Goal: Task Accomplishment & Management: Manage account settings

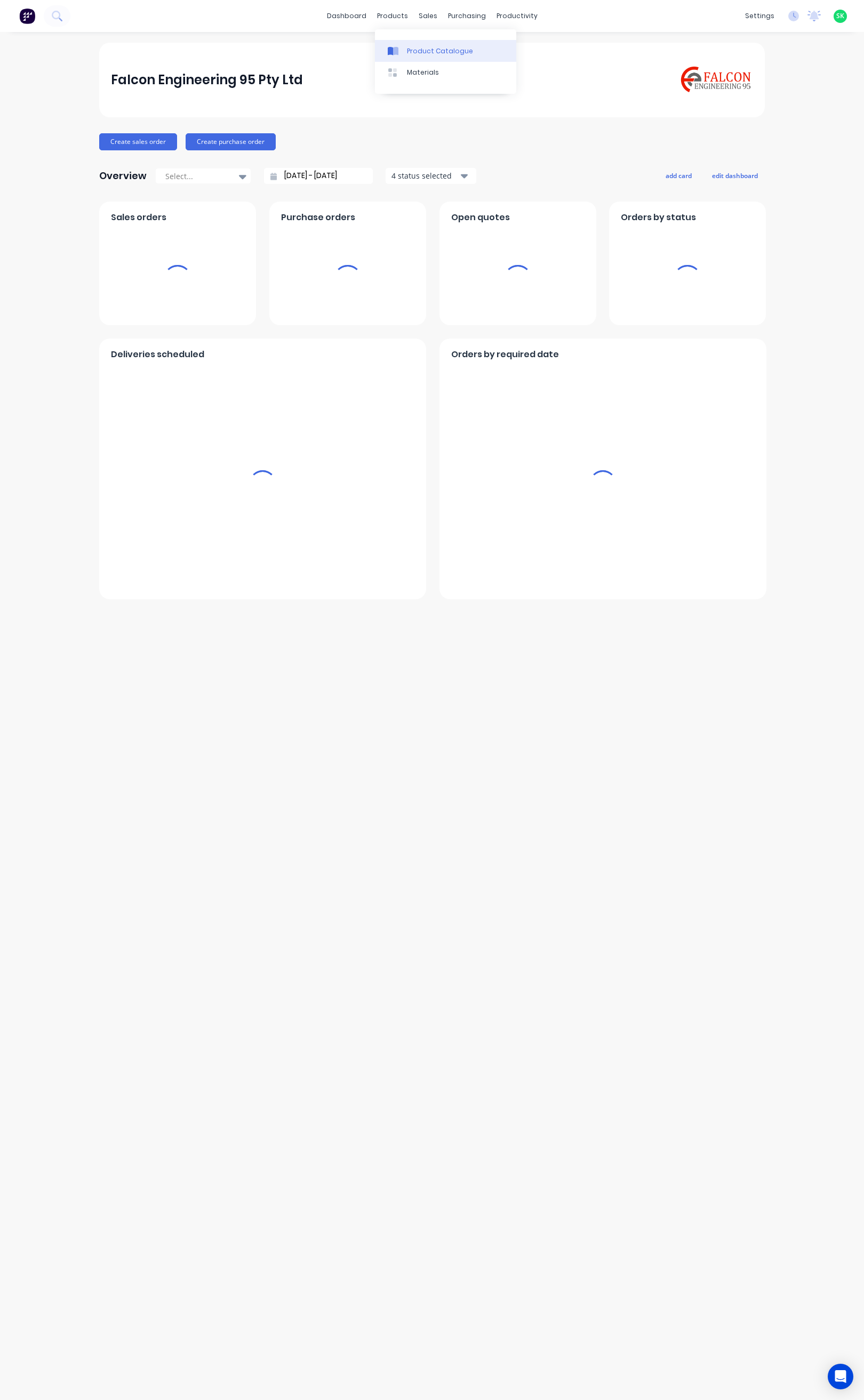
click at [410, 52] on div "Product Catalogue" at bounding box center [440, 51] width 67 height 10
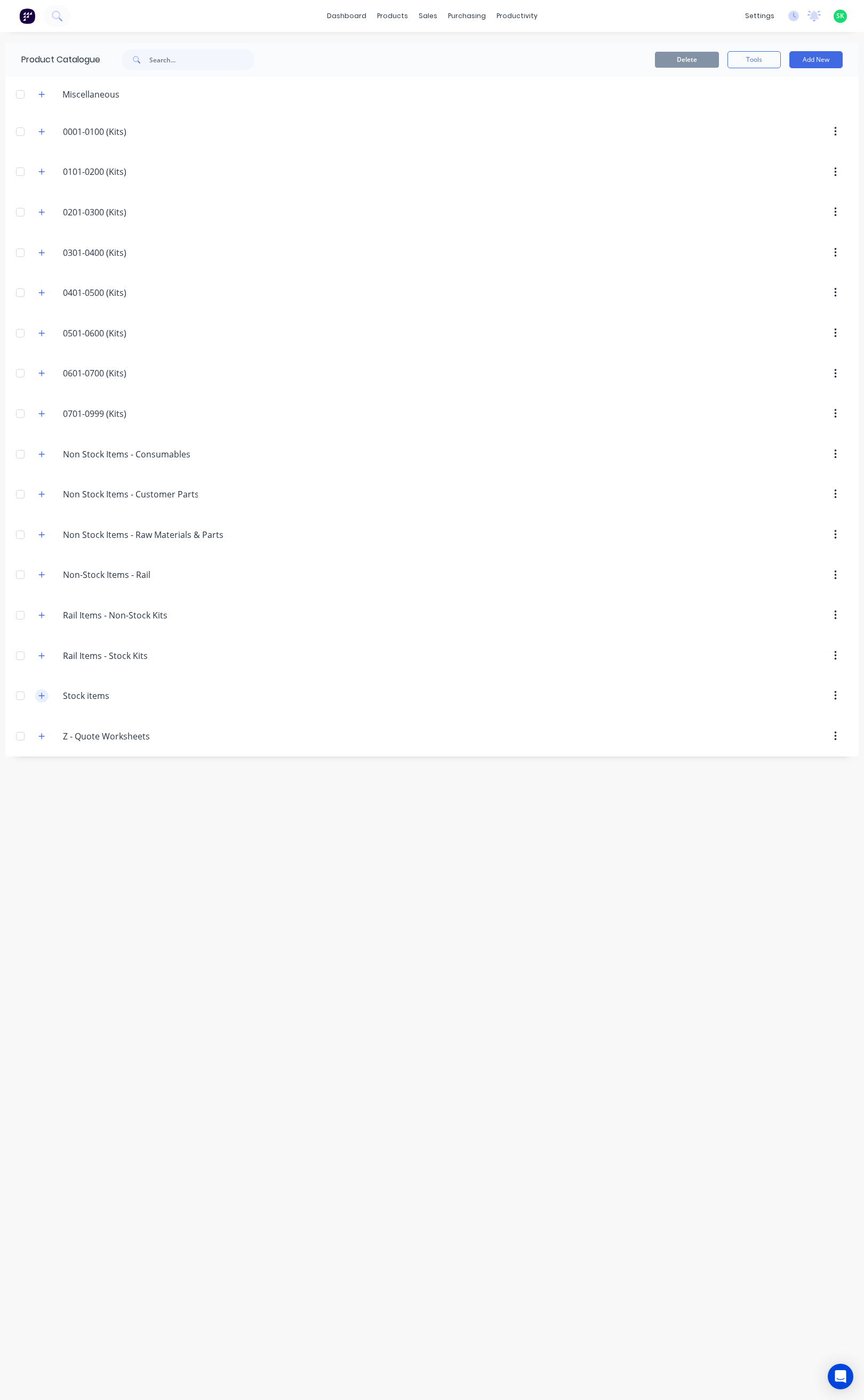
click at [42, 699] on icon "button" at bounding box center [41, 696] width 6 height 8
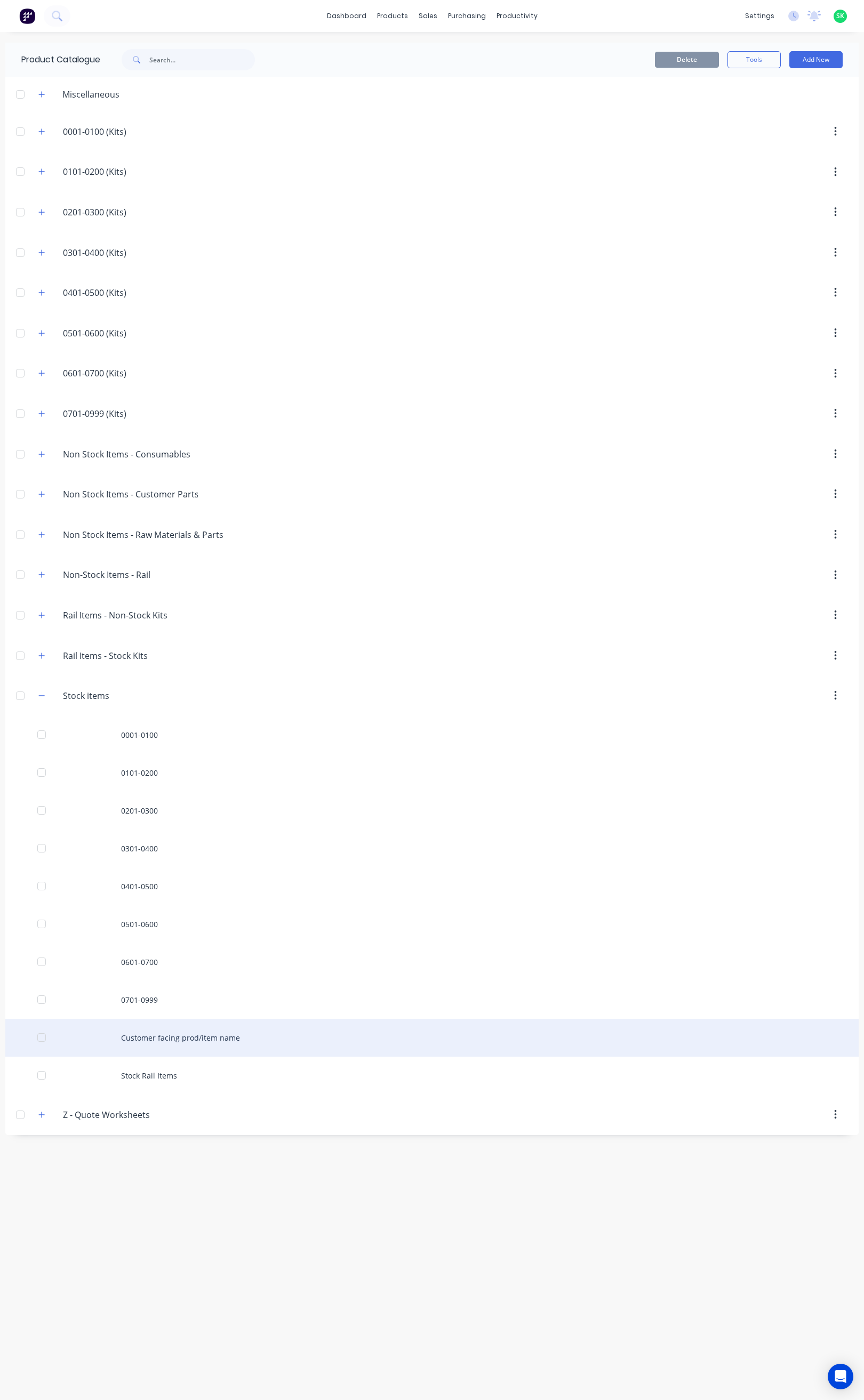
click at [109, 1049] on div "Customer facing prod/item name" at bounding box center [432, 1038] width 853 height 38
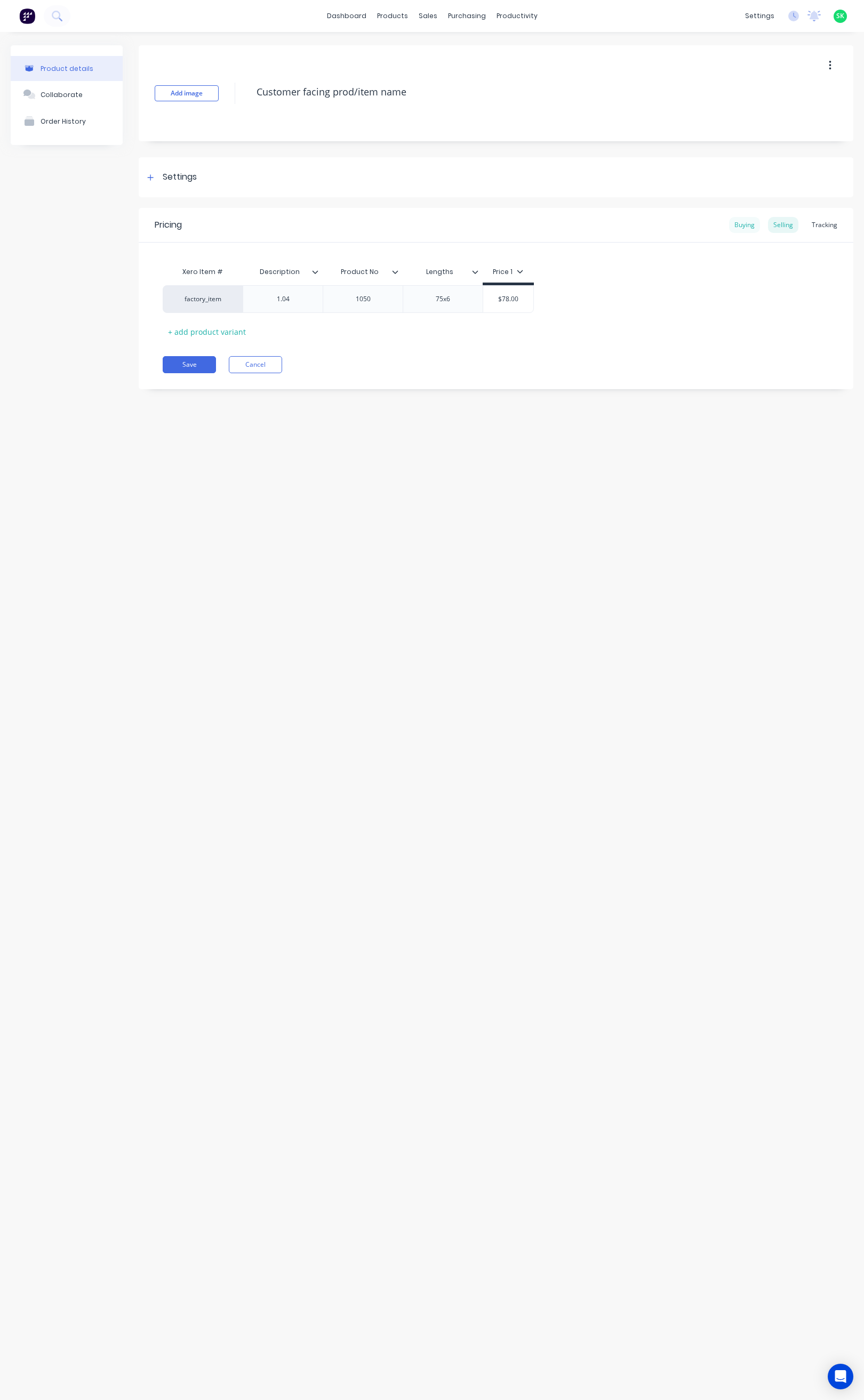
click at [749, 223] on div "Buying" at bounding box center [744, 225] width 31 height 16
click at [781, 224] on div "Selling" at bounding box center [783, 225] width 31 height 16
click at [817, 225] on div "Tracking" at bounding box center [824, 225] width 36 height 16
click at [747, 228] on div "Buying" at bounding box center [744, 225] width 31 height 16
click at [402, 50] on div at bounding box center [396, 51] width 16 height 10
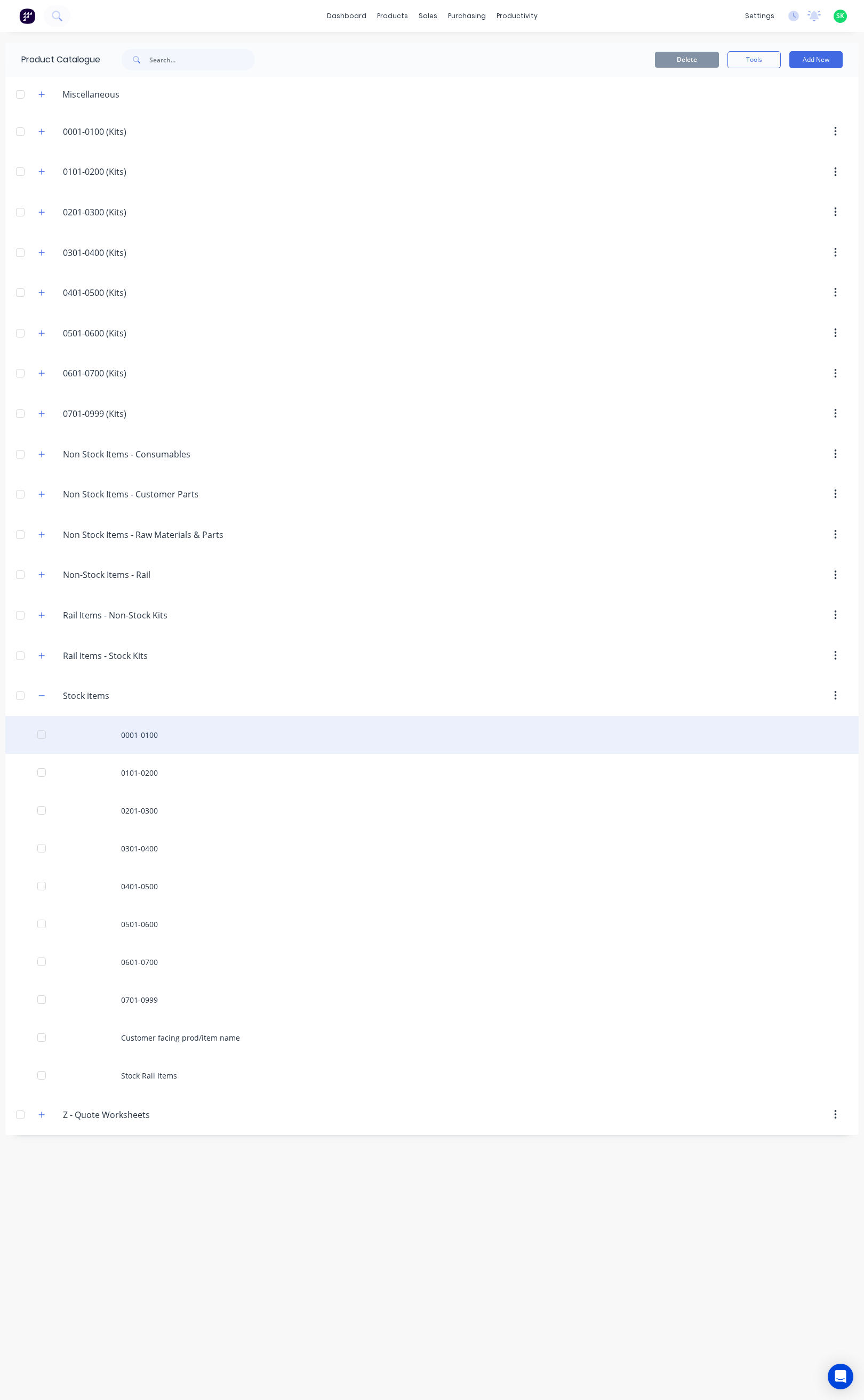
click at [135, 737] on div "0001-0100" at bounding box center [432, 734] width 853 height 38
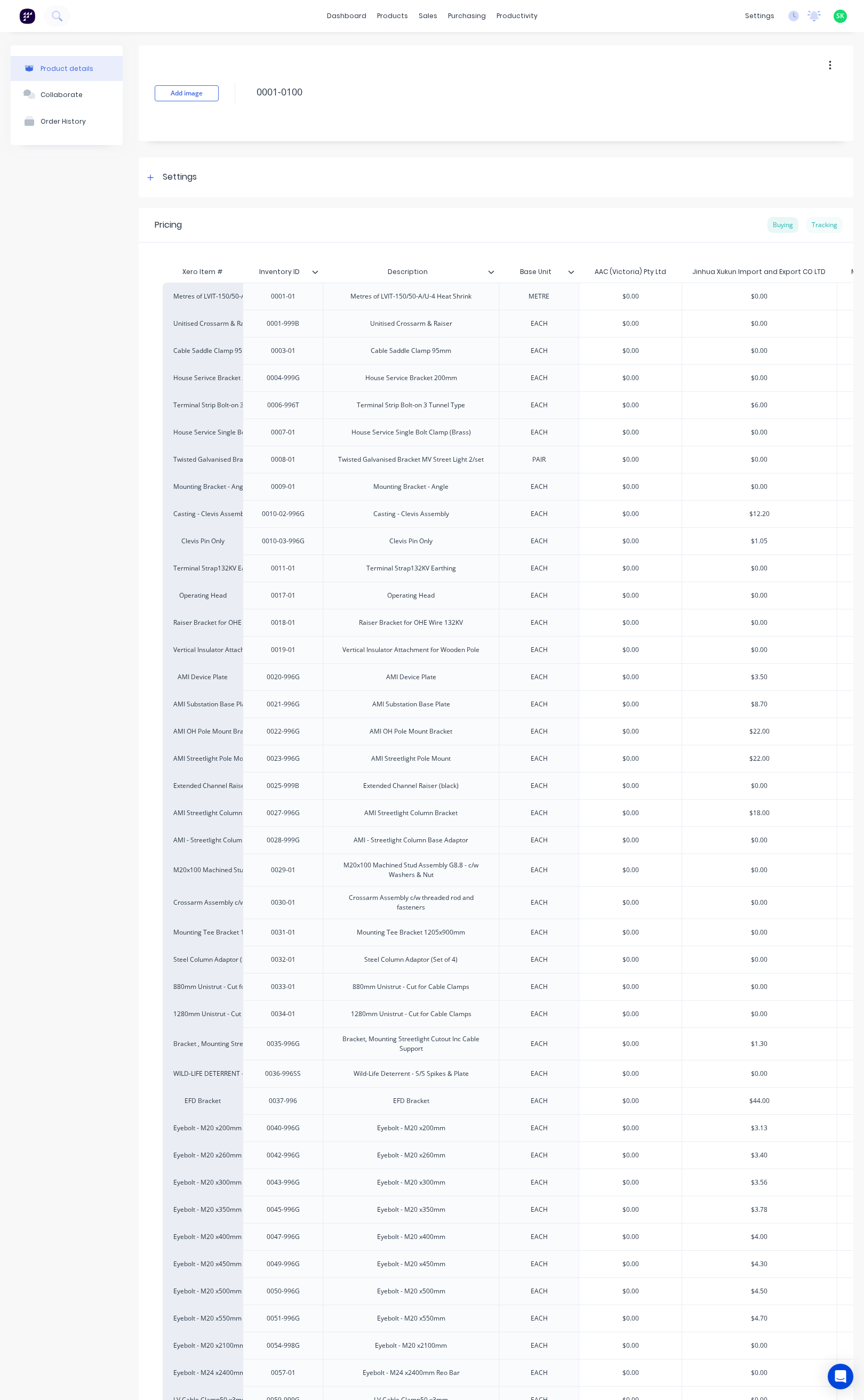
click at [811, 222] on div "Tracking" at bounding box center [824, 225] width 36 height 16
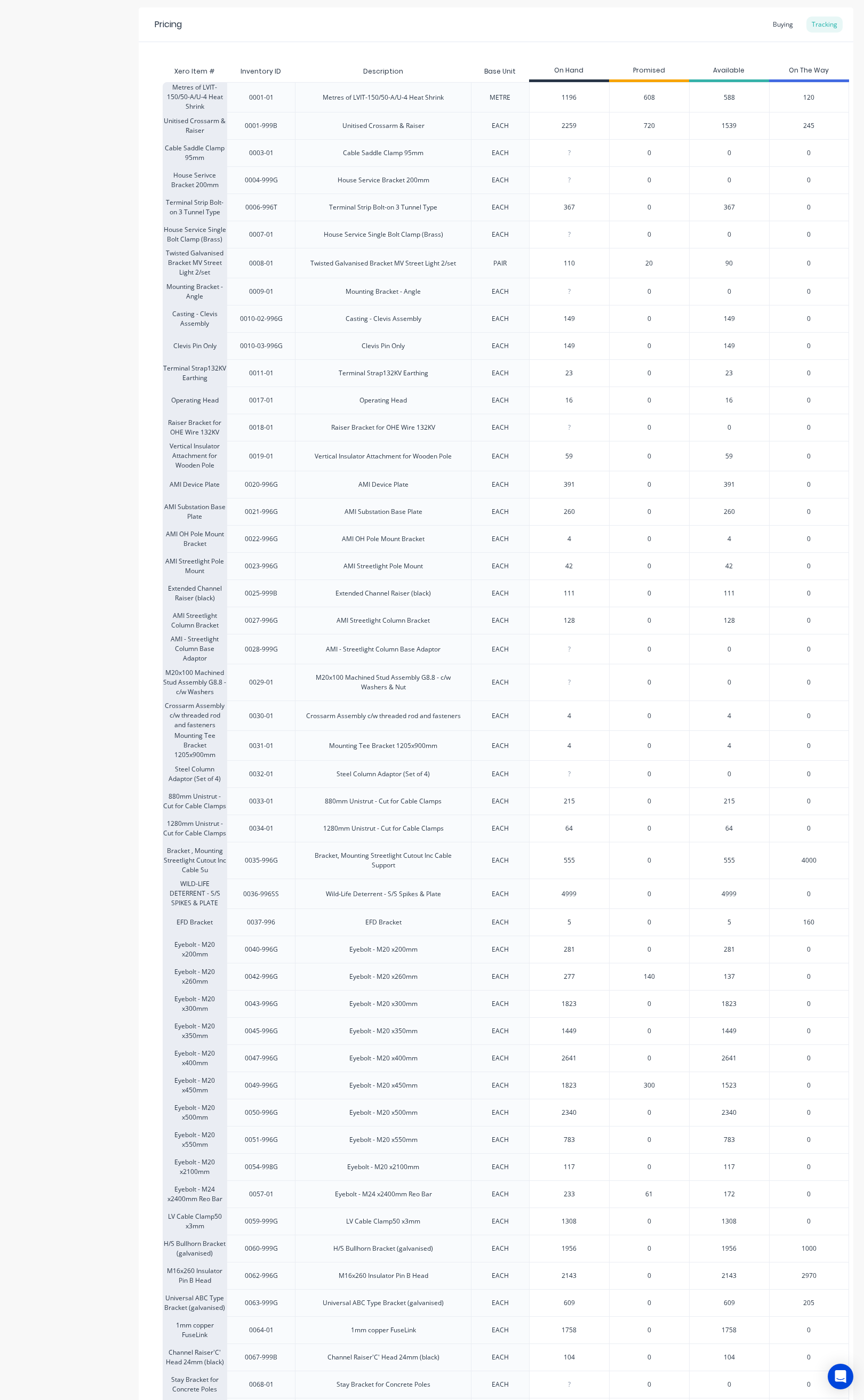
scroll to position [240, 0]
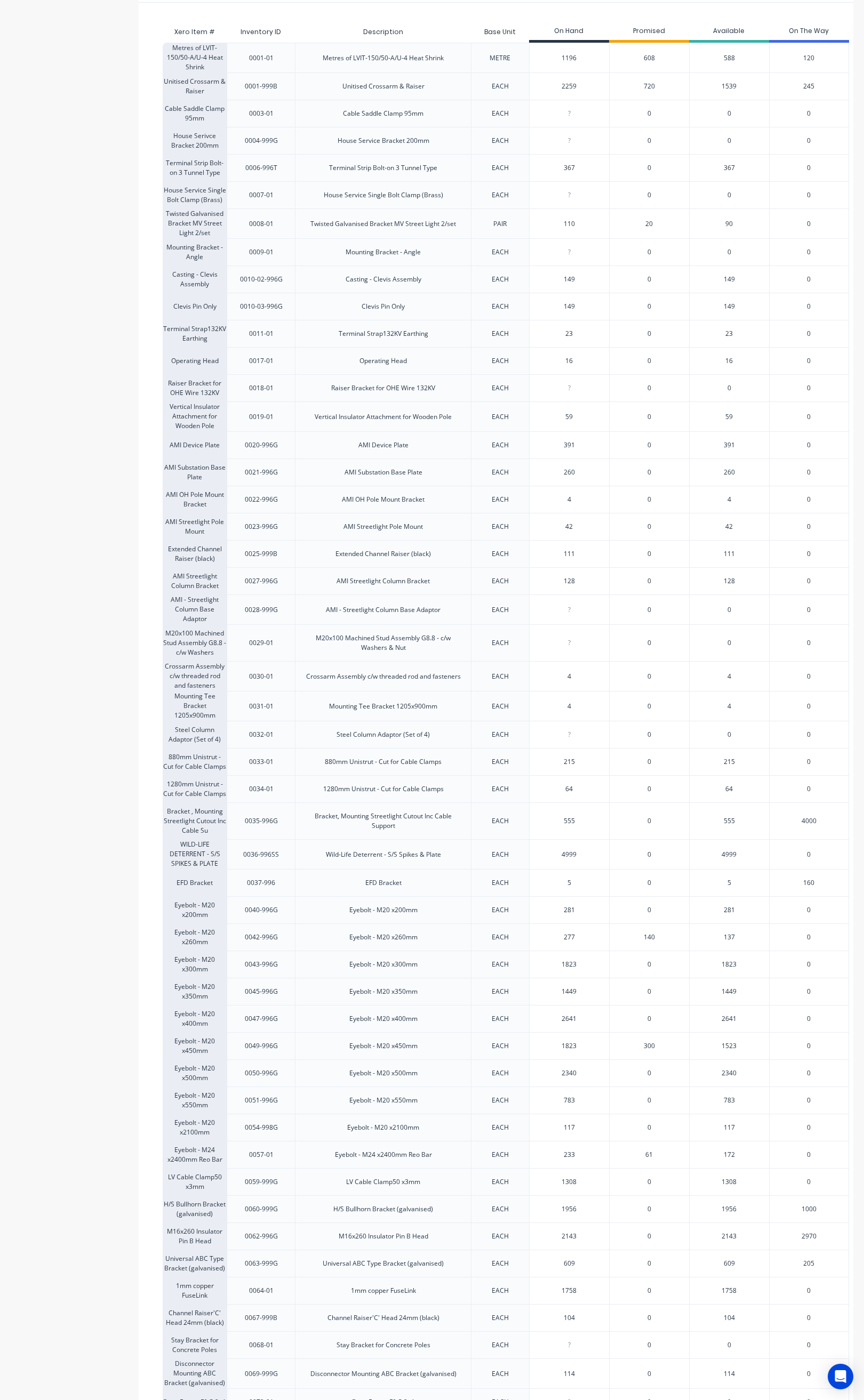
click at [592, 1186] on input "1308" at bounding box center [569, 1181] width 80 height 10
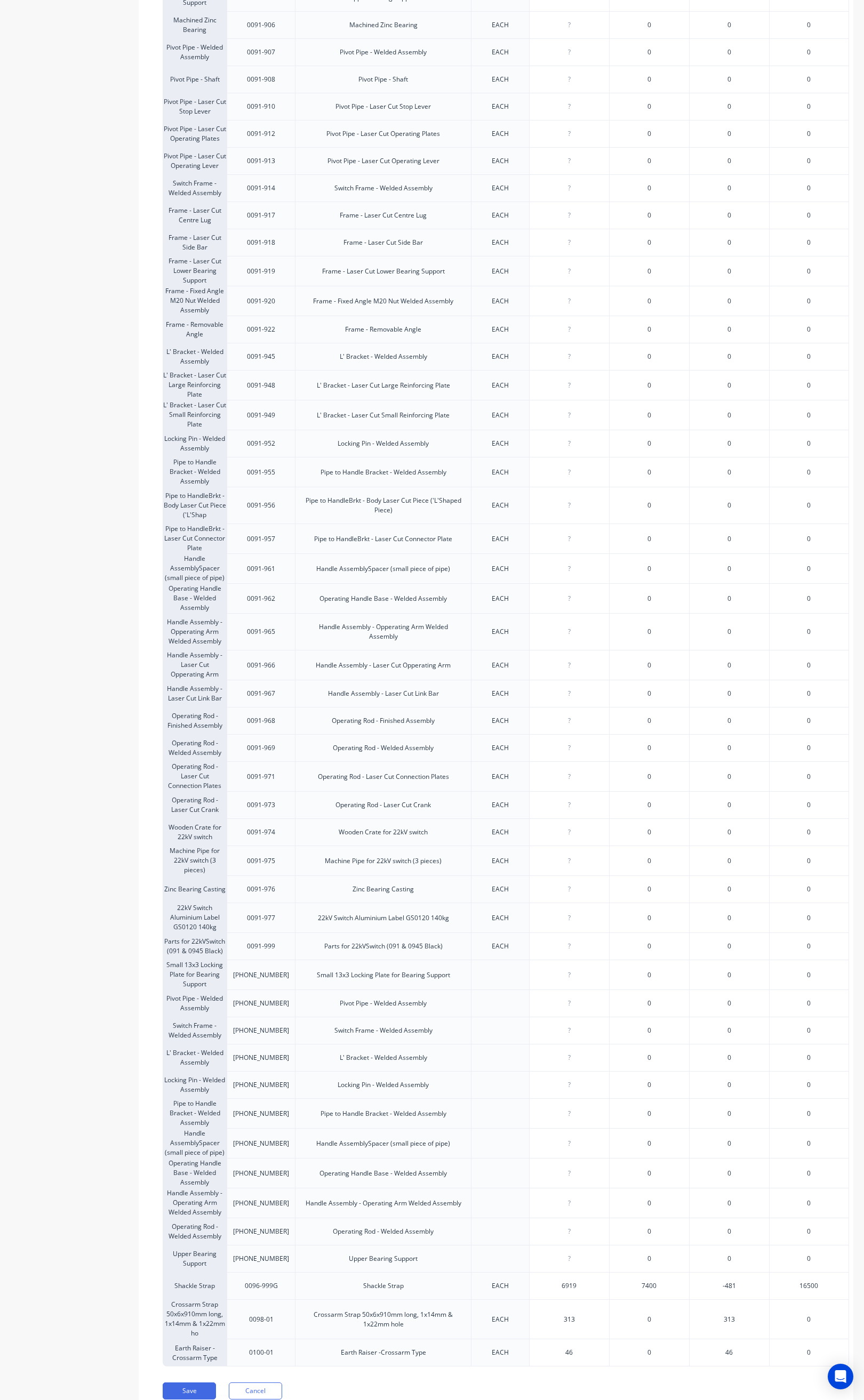
scroll to position [2212, 0]
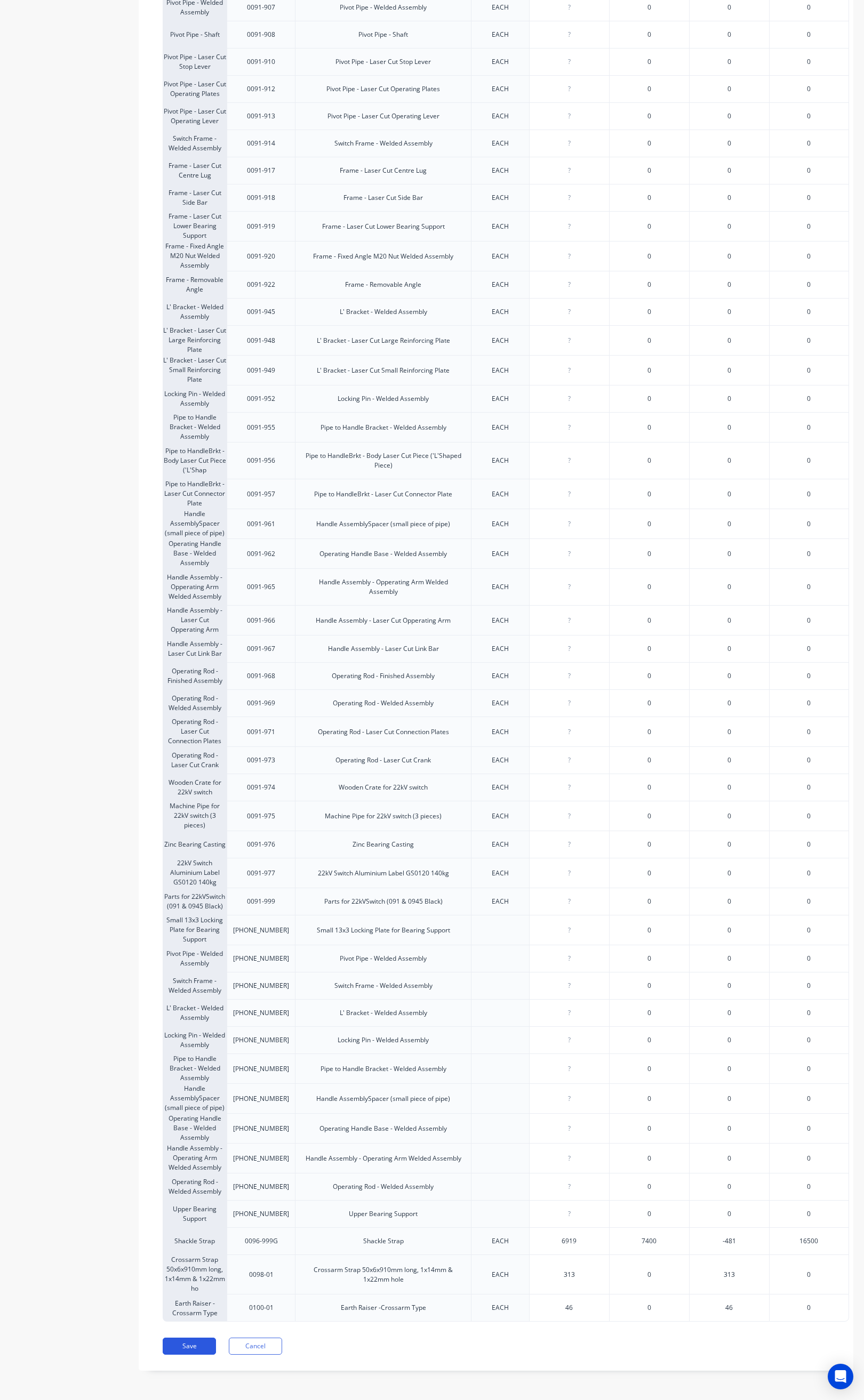
type input "1307"
click at [185, 1348] on button "Save" at bounding box center [189, 1346] width 53 height 17
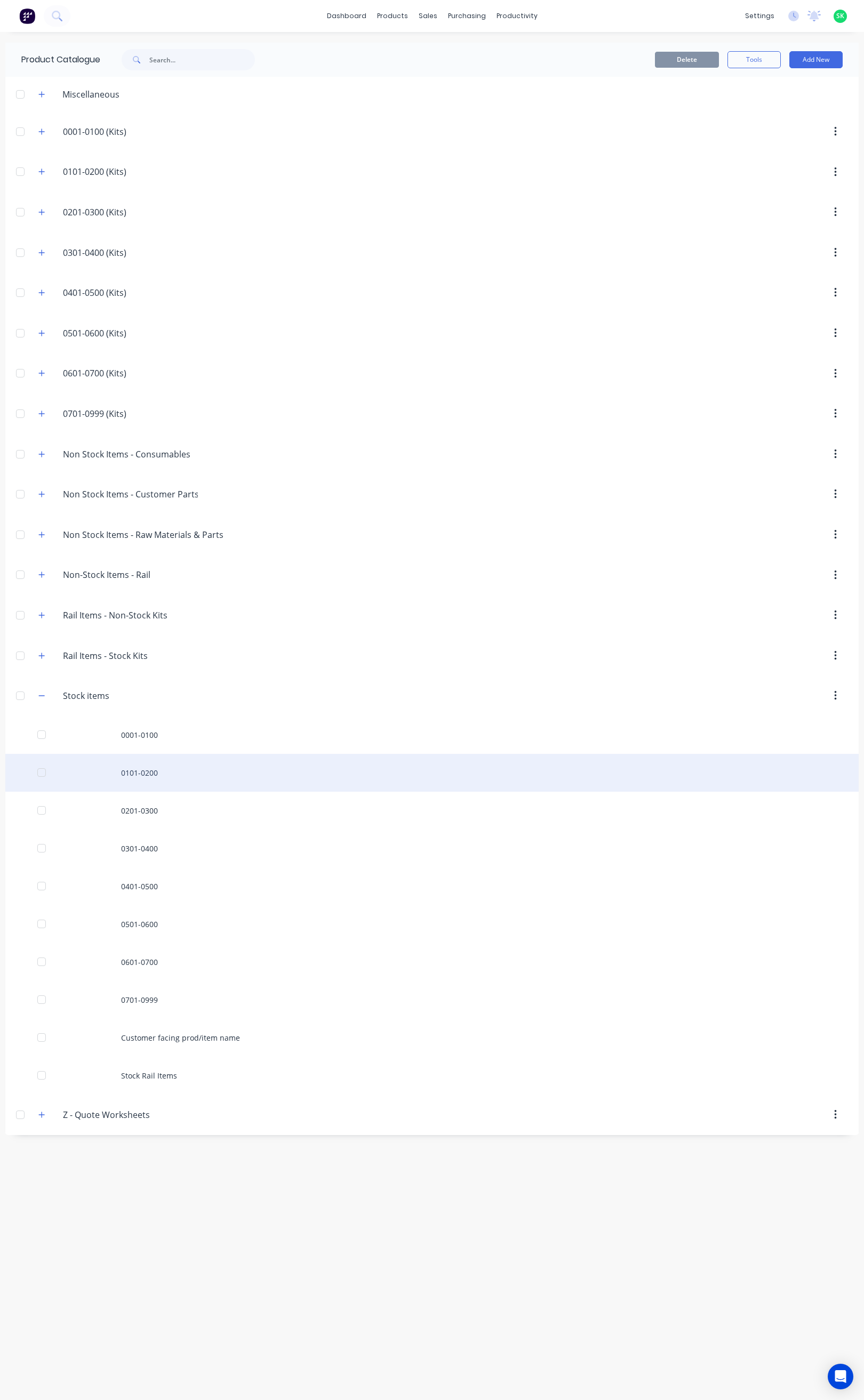
click at [140, 777] on div "0101-0200" at bounding box center [432, 773] width 853 height 38
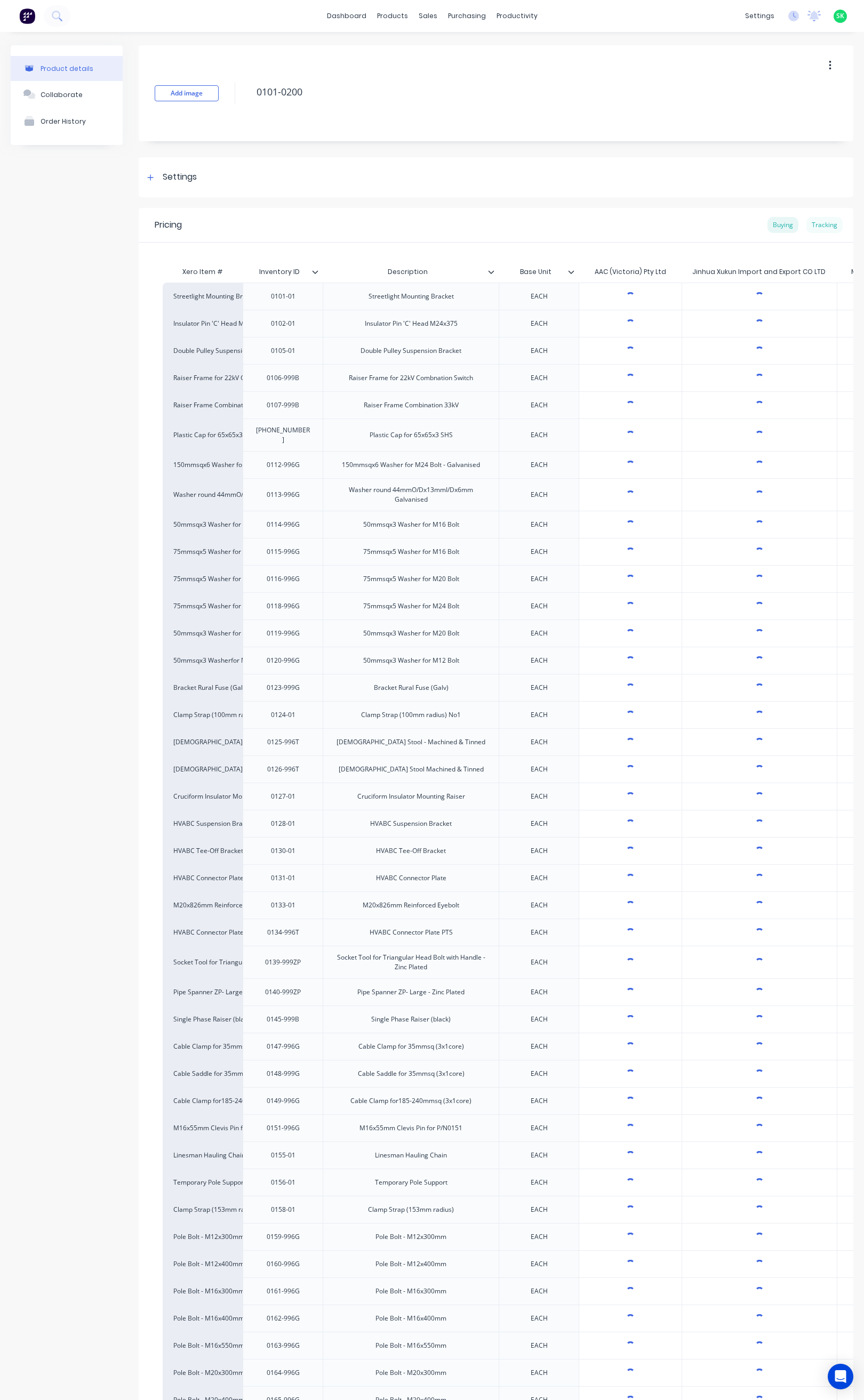
click at [815, 223] on div "Tracking" at bounding box center [824, 225] width 36 height 16
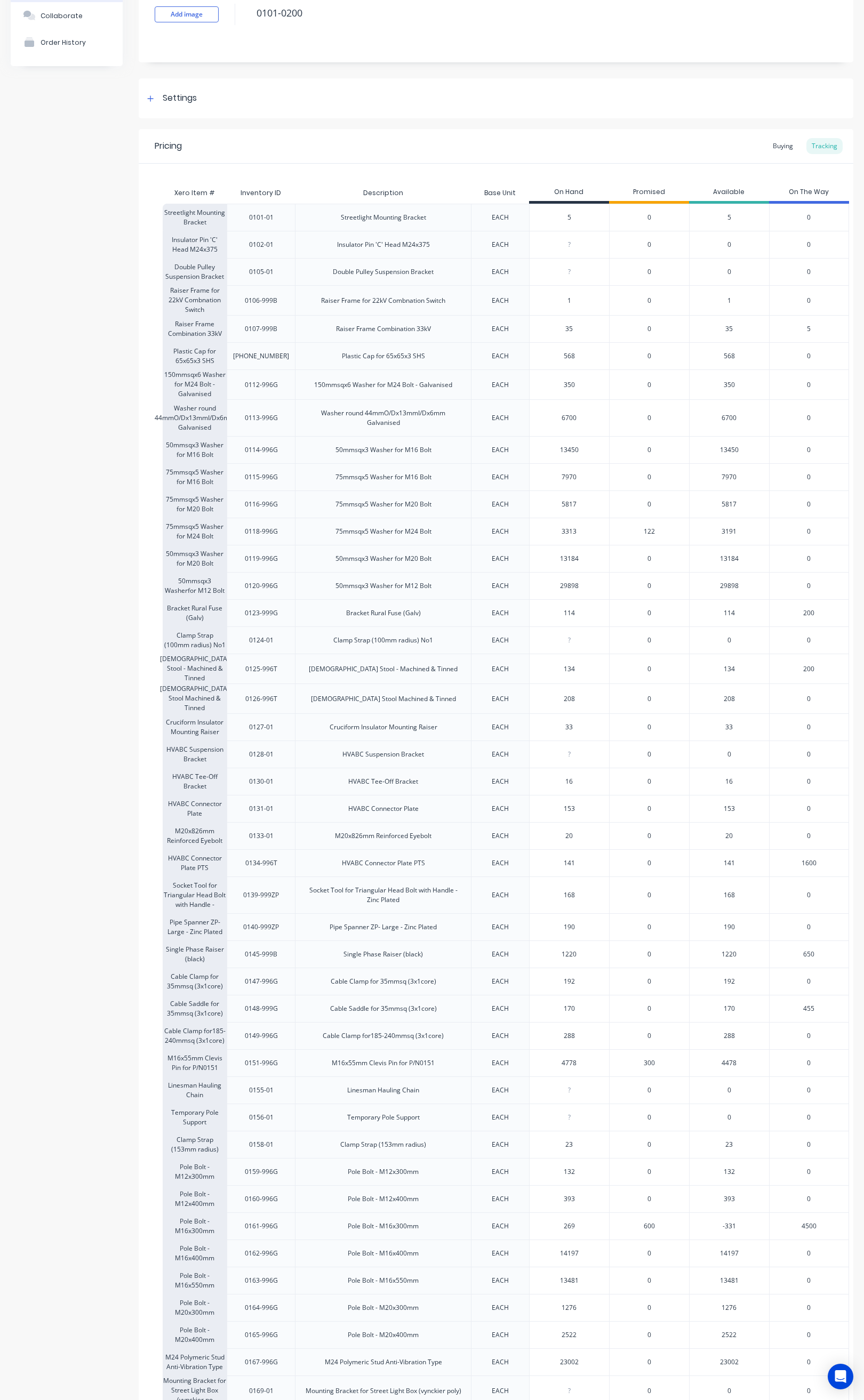
scroll to position [80, 0]
click at [595, 459] on div "13450" at bounding box center [569, 449] width 80 height 26
type input "13450"
drag, startPoint x: 245, startPoint y: 699, endPoint x: 287, endPoint y: 696, distance: 42.1
click at [287, 696] on div "0126-996T" at bounding box center [261, 697] width 68 height 30
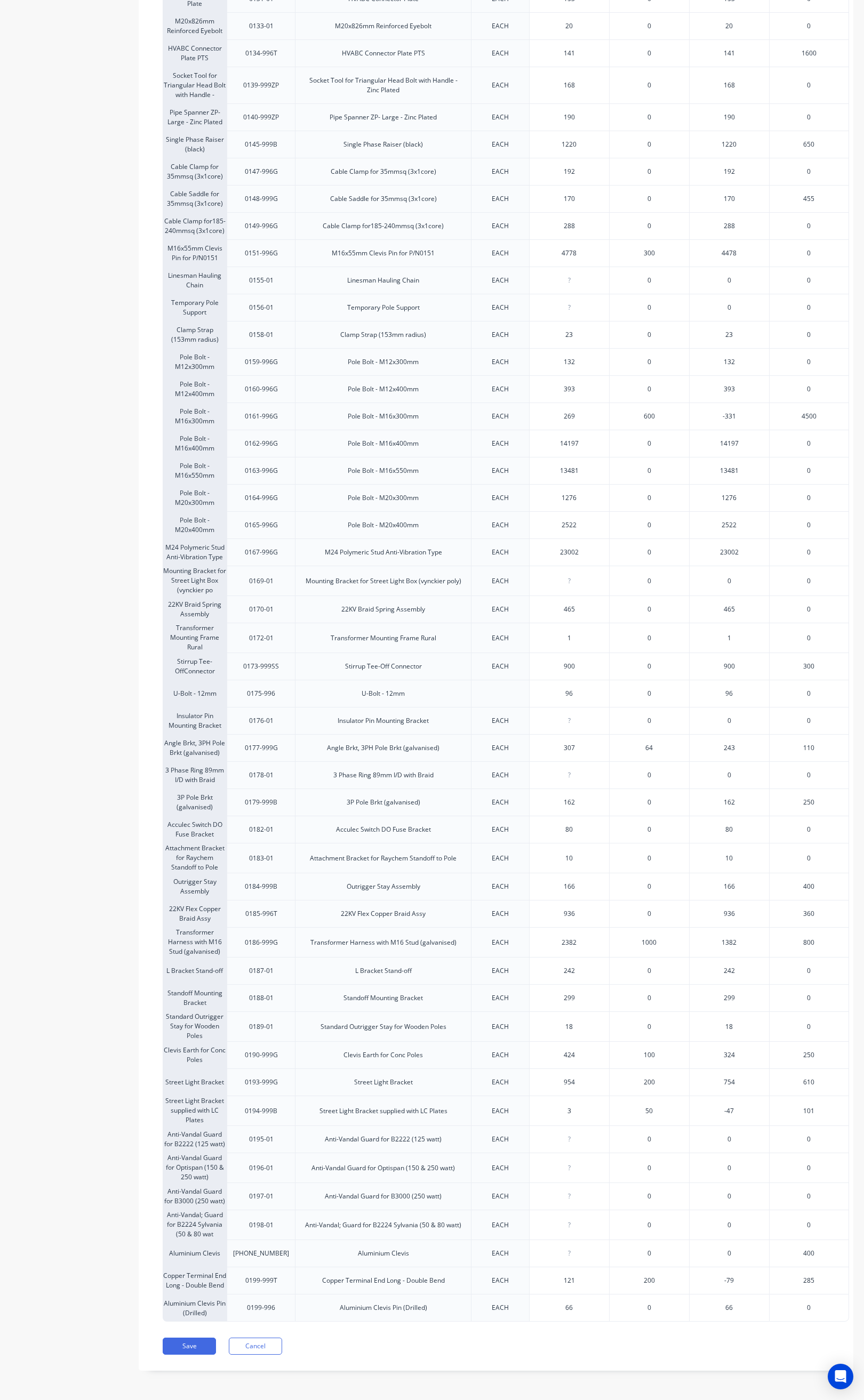
scroll to position [920, 0]
click at [181, 1342] on button "Save" at bounding box center [189, 1346] width 53 height 17
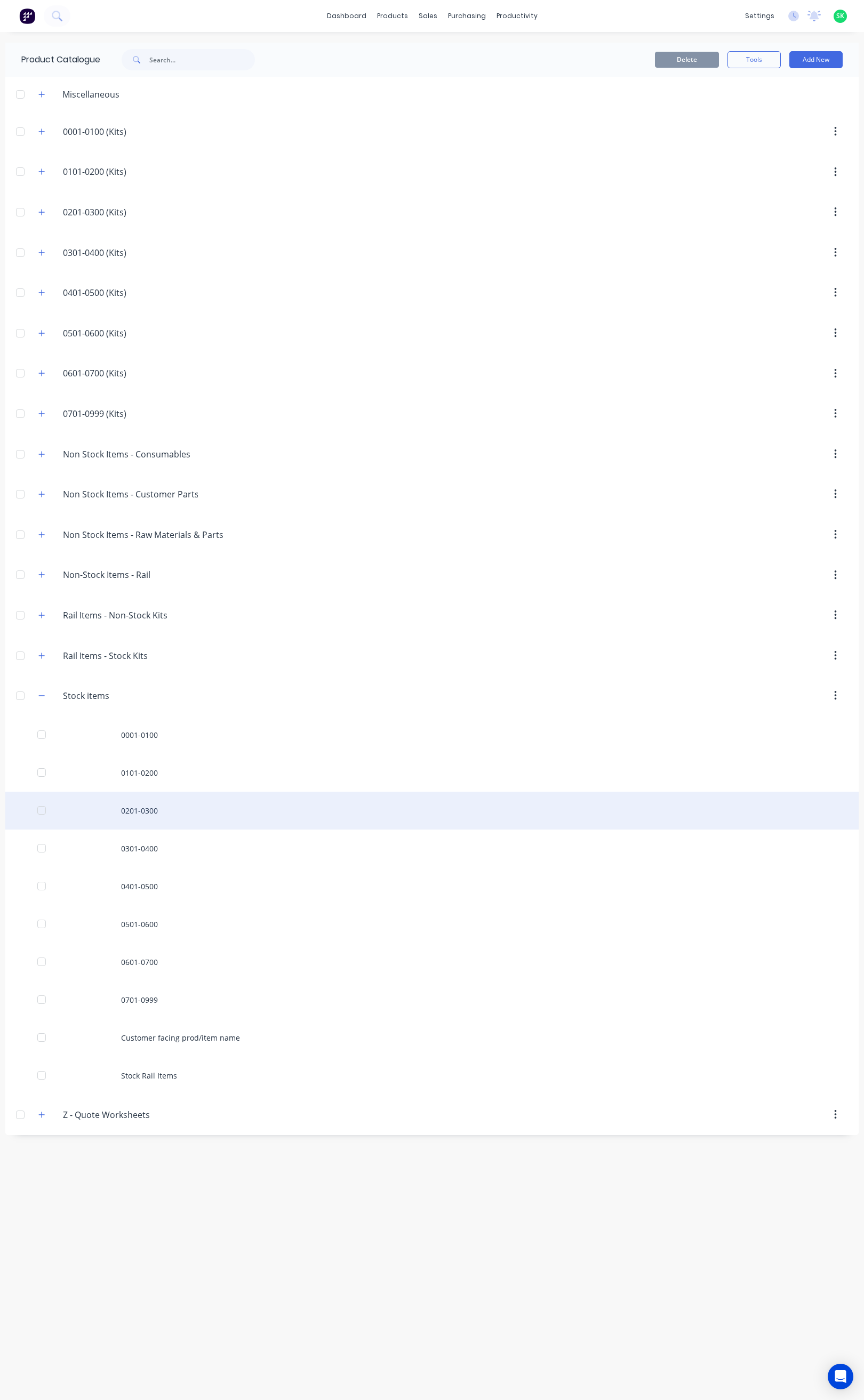
click at [172, 813] on div "0201-0300" at bounding box center [432, 810] width 853 height 38
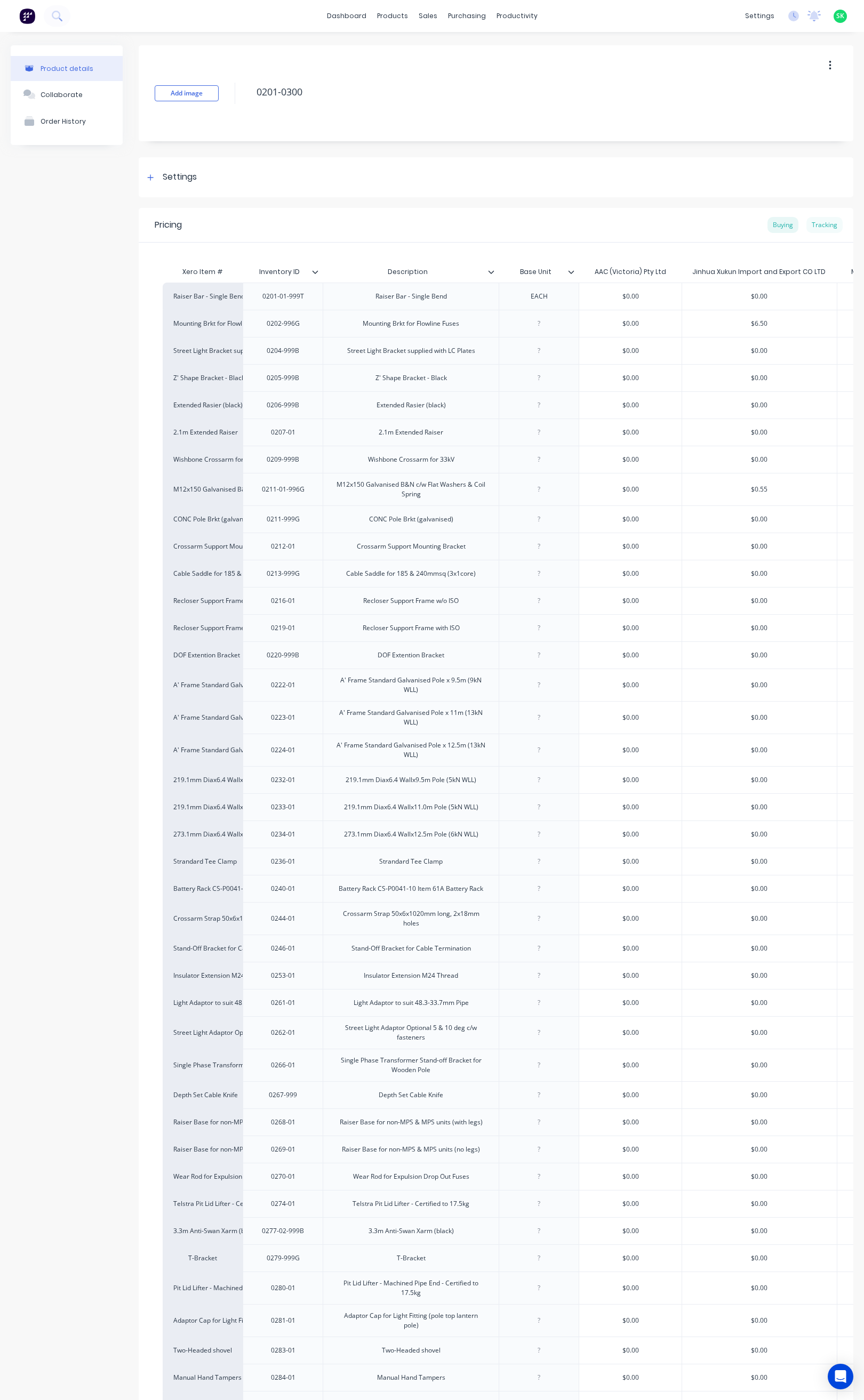
click at [818, 226] on div "Tracking" at bounding box center [824, 225] width 36 height 16
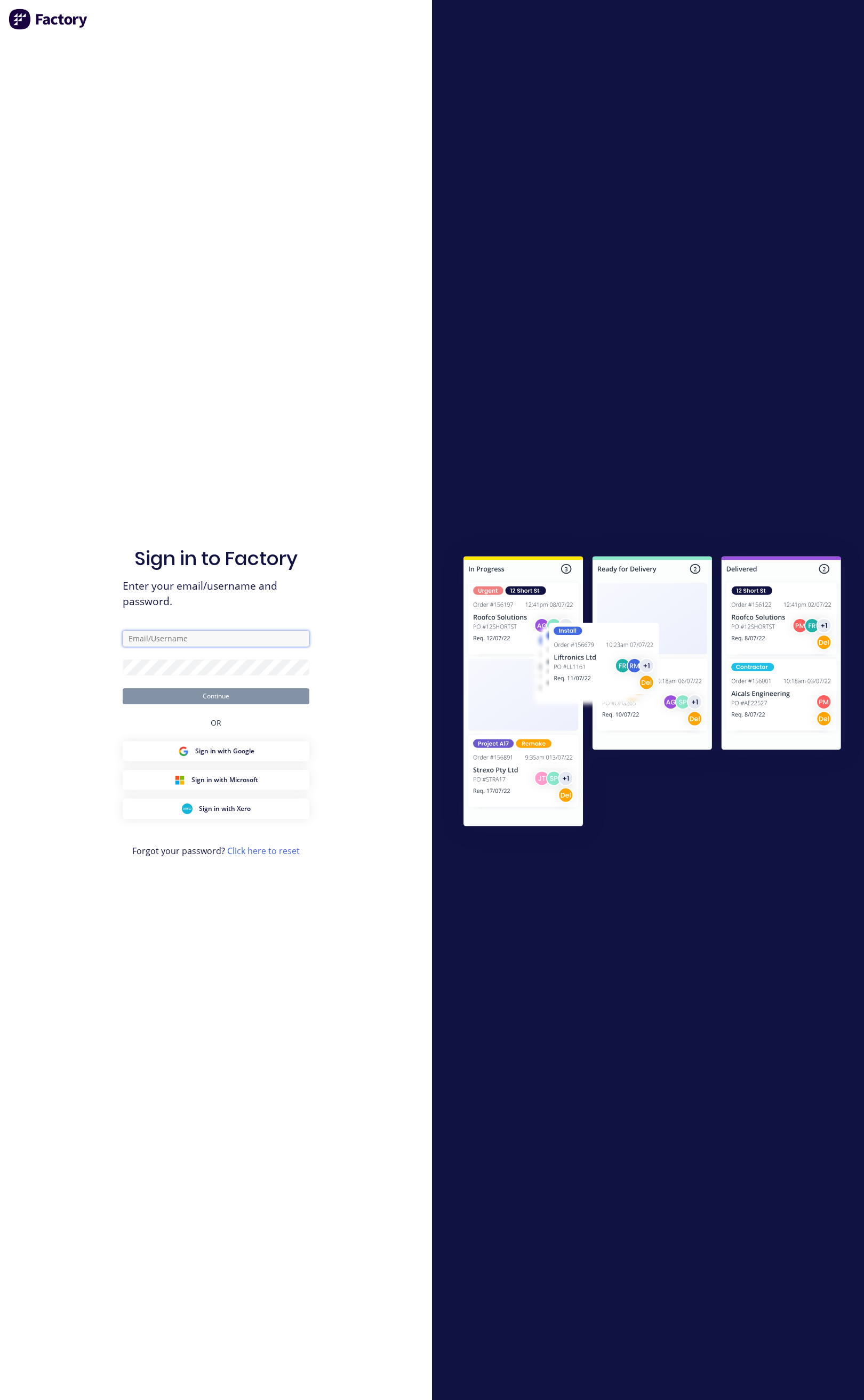
type input "[EMAIL_ADDRESS][DOMAIN_NAME]"
click at [207, 697] on button "Continue" at bounding box center [215, 696] width 186 height 16
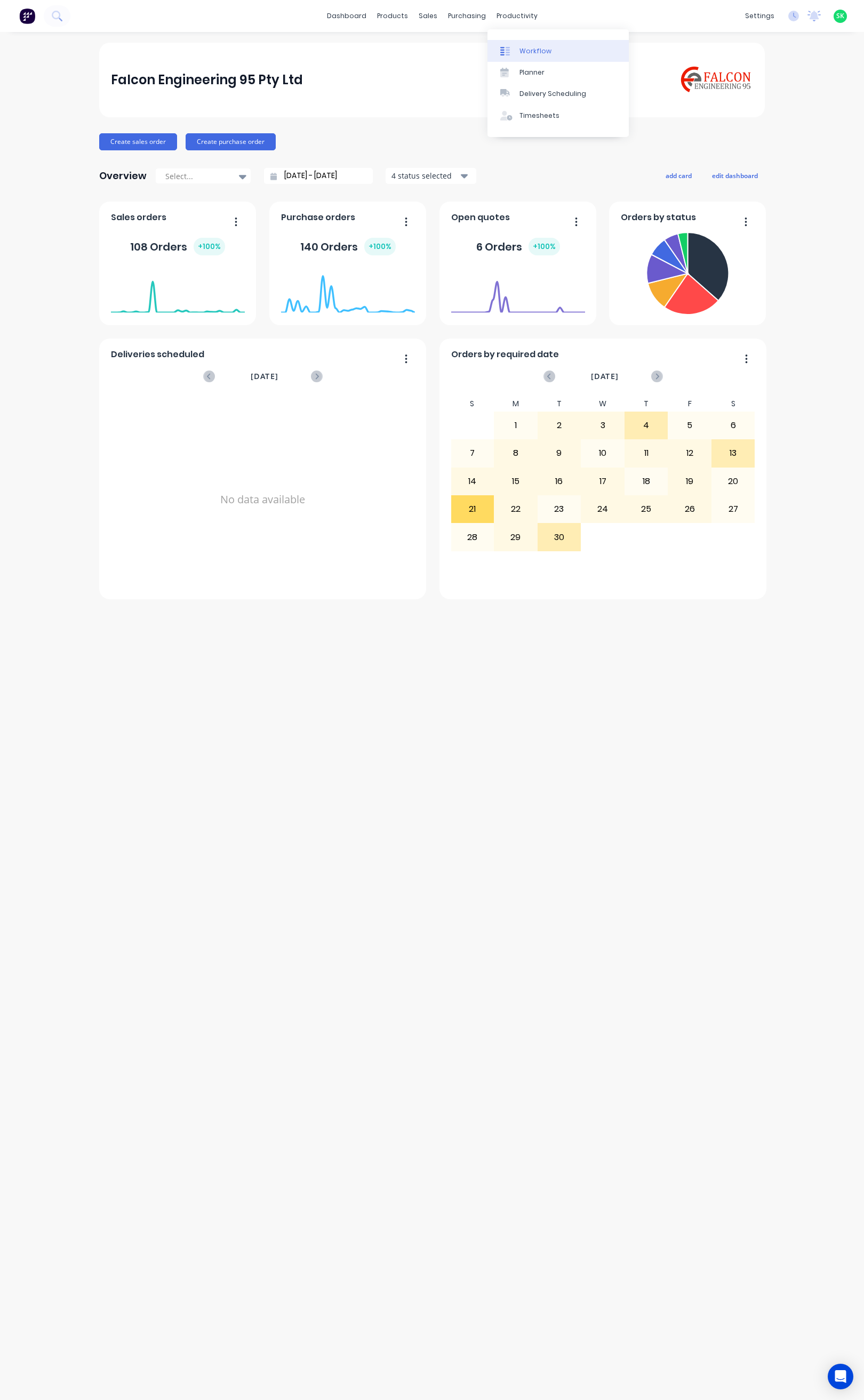
click at [516, 46] on div at bounding box center [509, 51] width 16 height 10
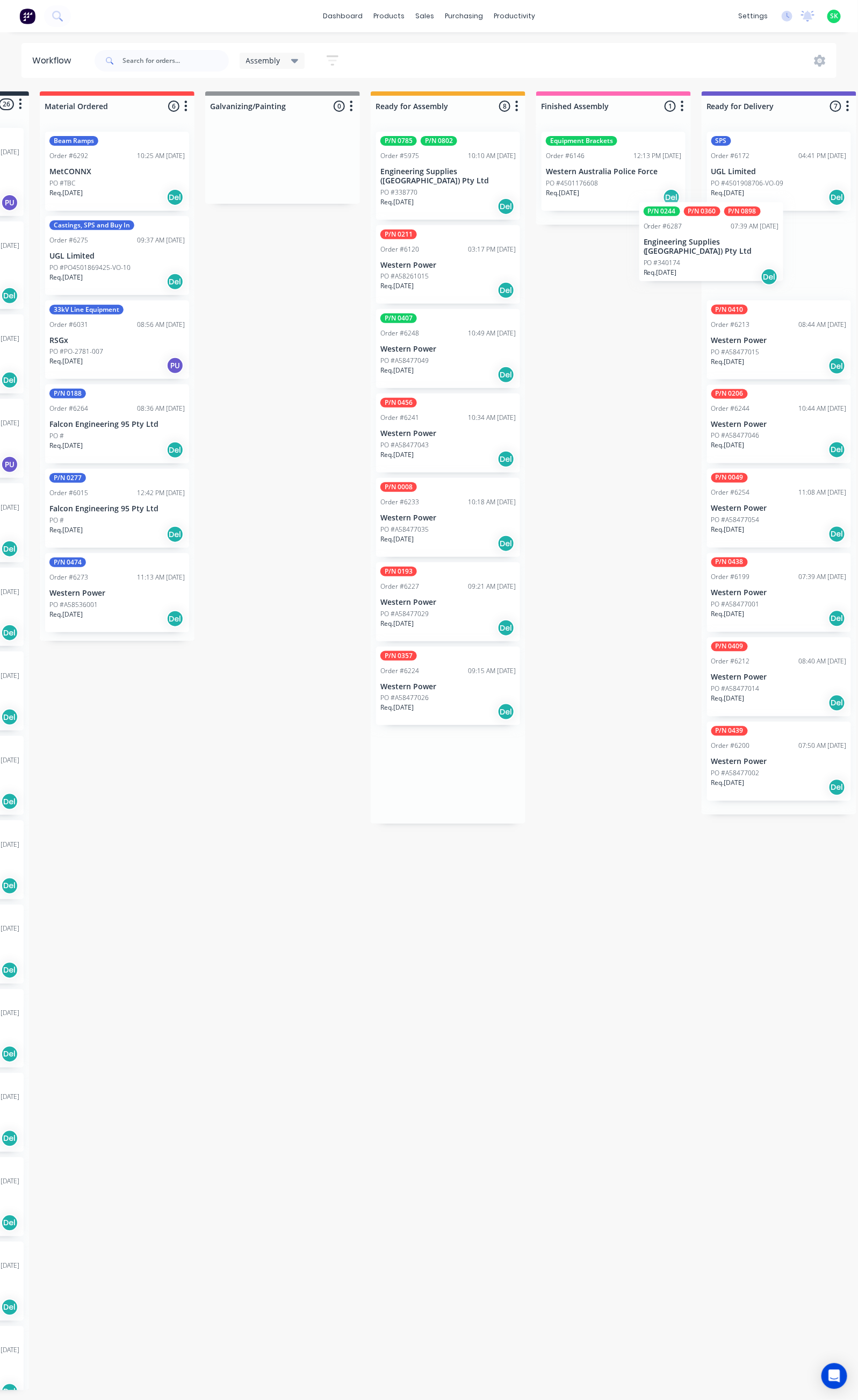
scroll to position [0, 167]
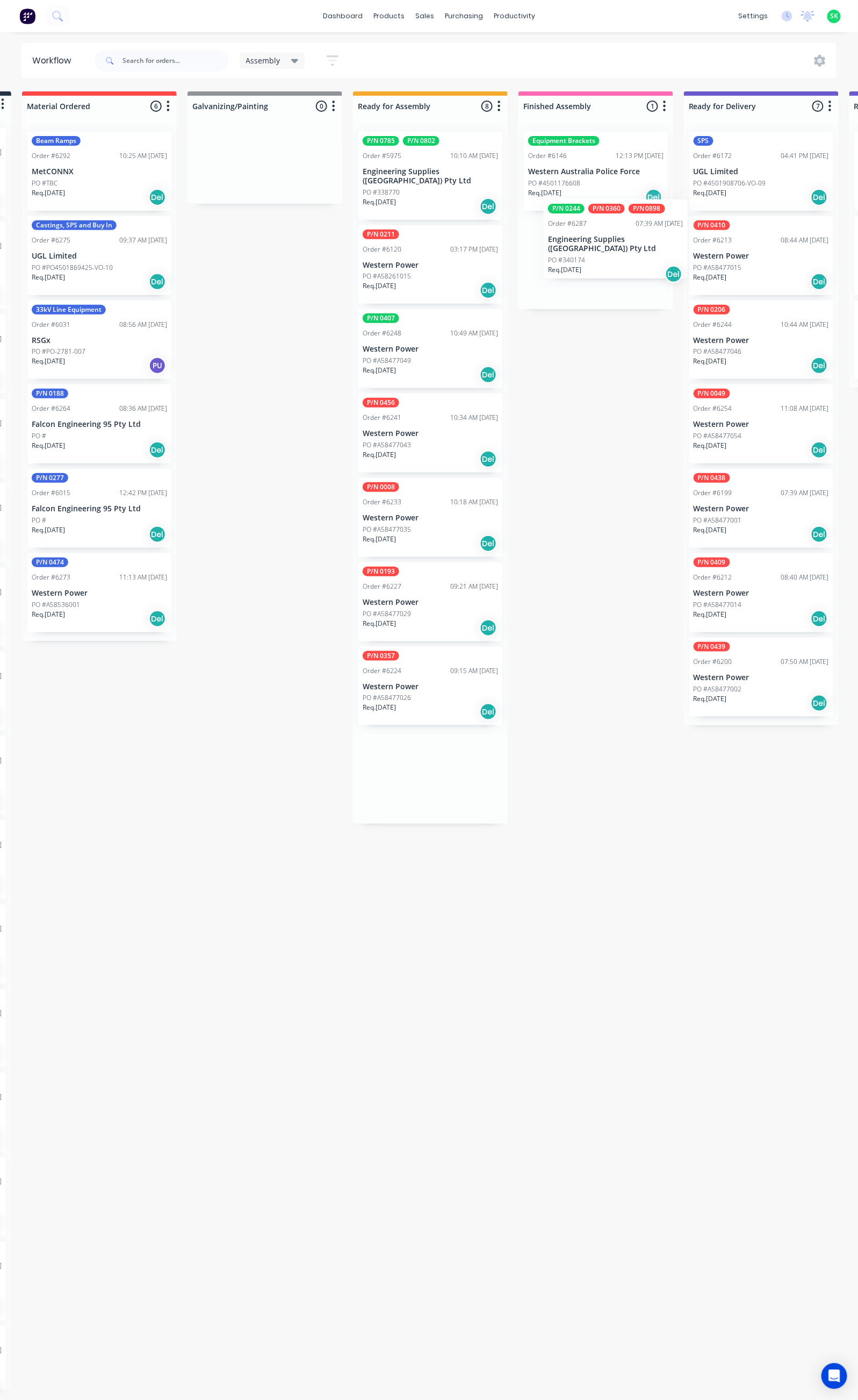
drag, startPoint x: 590, startPoint y: 171, endPoint x: 611, endPoint y: 242, distance: 74.0
click at [611, 242] on div "Submitted 26 Status colour #273444 hex #273444 Save Cancel Summaries Total orde…" at bounding box center [799, 741] width 1948 height 1299
click at [610, 272] on div "PO #340174" at bounding box center [596, 276] width 136 height 10
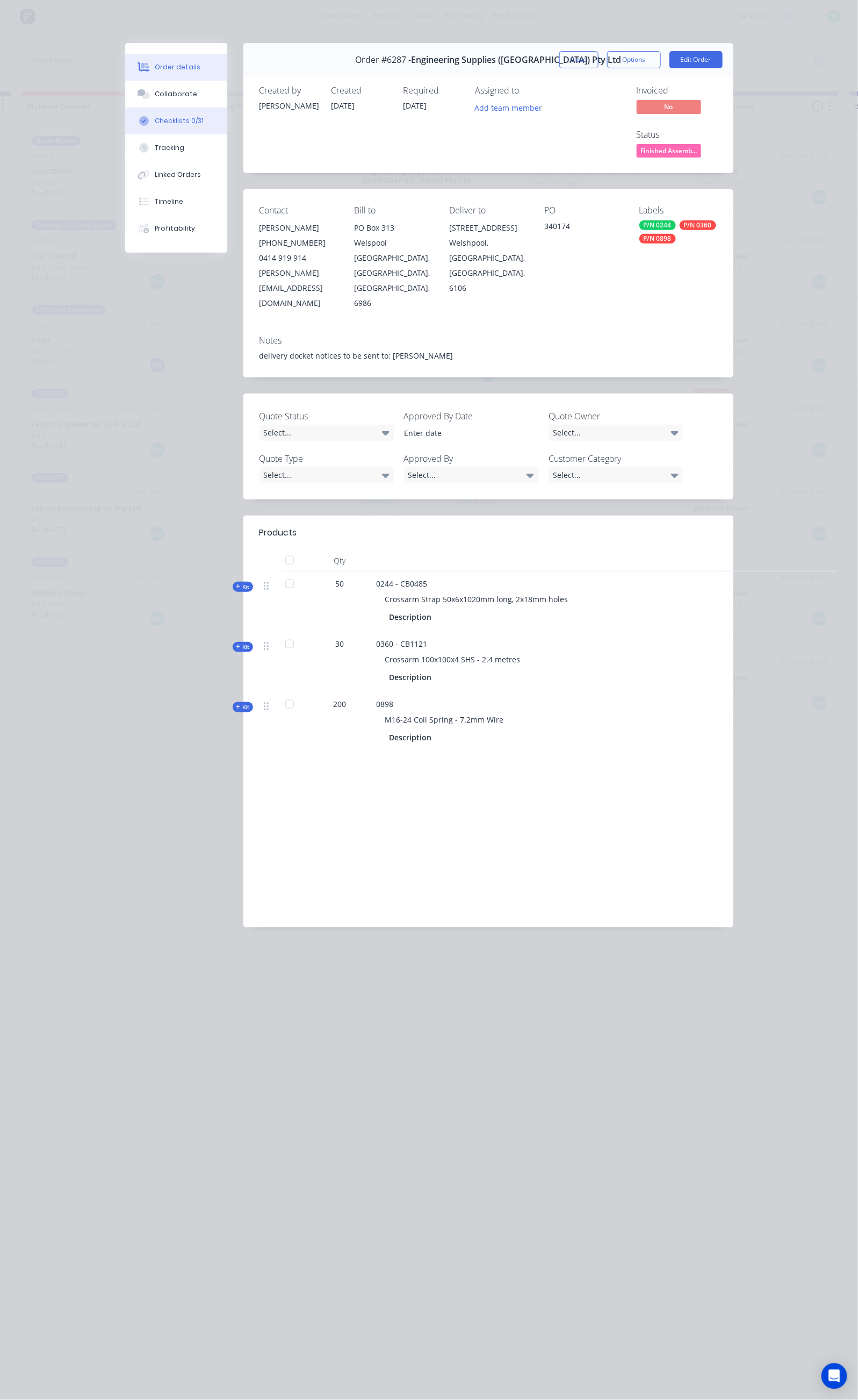
click at [125, 119] on button "Checklists 0/31" at bounding box center [176, 121] width 102 height 26
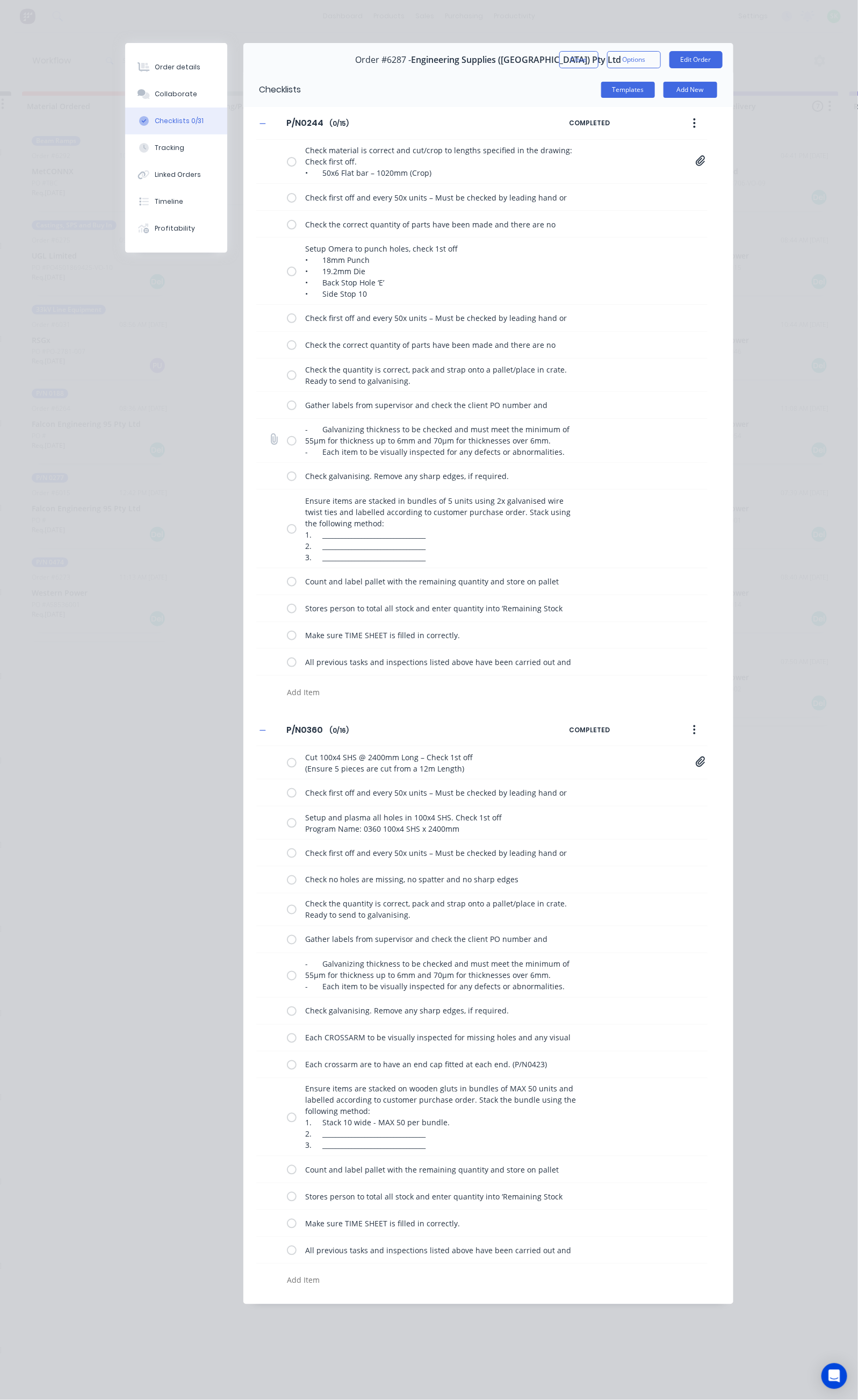
click at [287, 444] on label at bounding box center [291, 440] width 10 height 11
click at [0, 0] on input "checkbox" at bounding box center [0, 0] width 0 height 0
drag, startPoint x: 189, startPoint y: 478, endPoint x: 189, endPoint y: 500, distance: 22.0
click at [287, 479] on label at bounding box center [291, 475] width 10 height 11
click at [0, 0] on input "checkbox" at bounding box center [0, 0] width 0 height 0
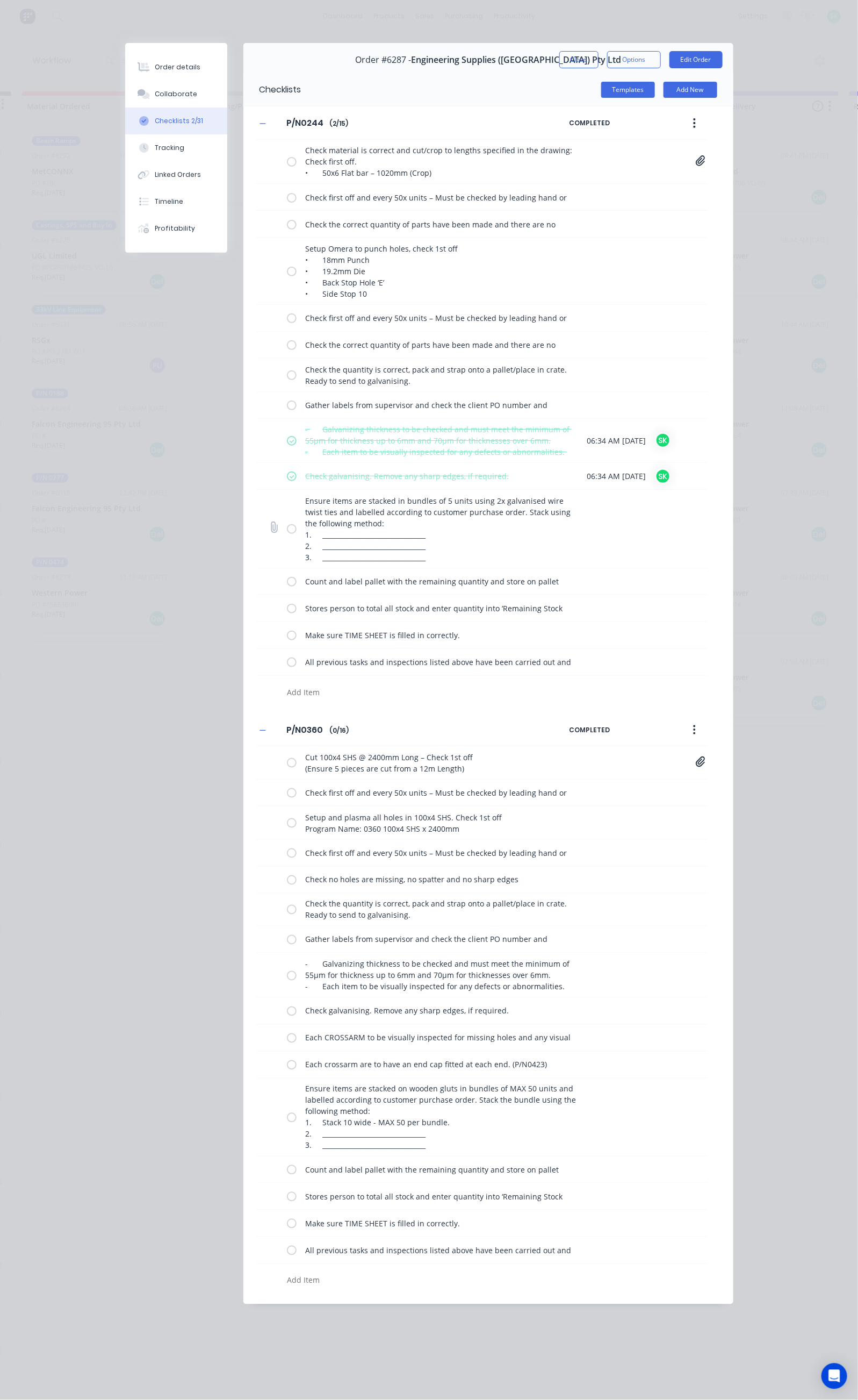
click at [287, 535] on label at bounding box center [291, 528] width 10 height 11
click at [0, 0] on input "checkbox" at bounding box center [0, 0] width 0 height 0
click at [287, 592] on div "Count and label pallet with the remaining quantity and store on pallet racking …" at bounding box center [436, 581] width 301 height 21
click at [287, 587] on label at bounding box center [291, 581] width 10 height 11
click at [0, 0] on input "checkbox" at bounding box center [0, 0] width 0 height 0
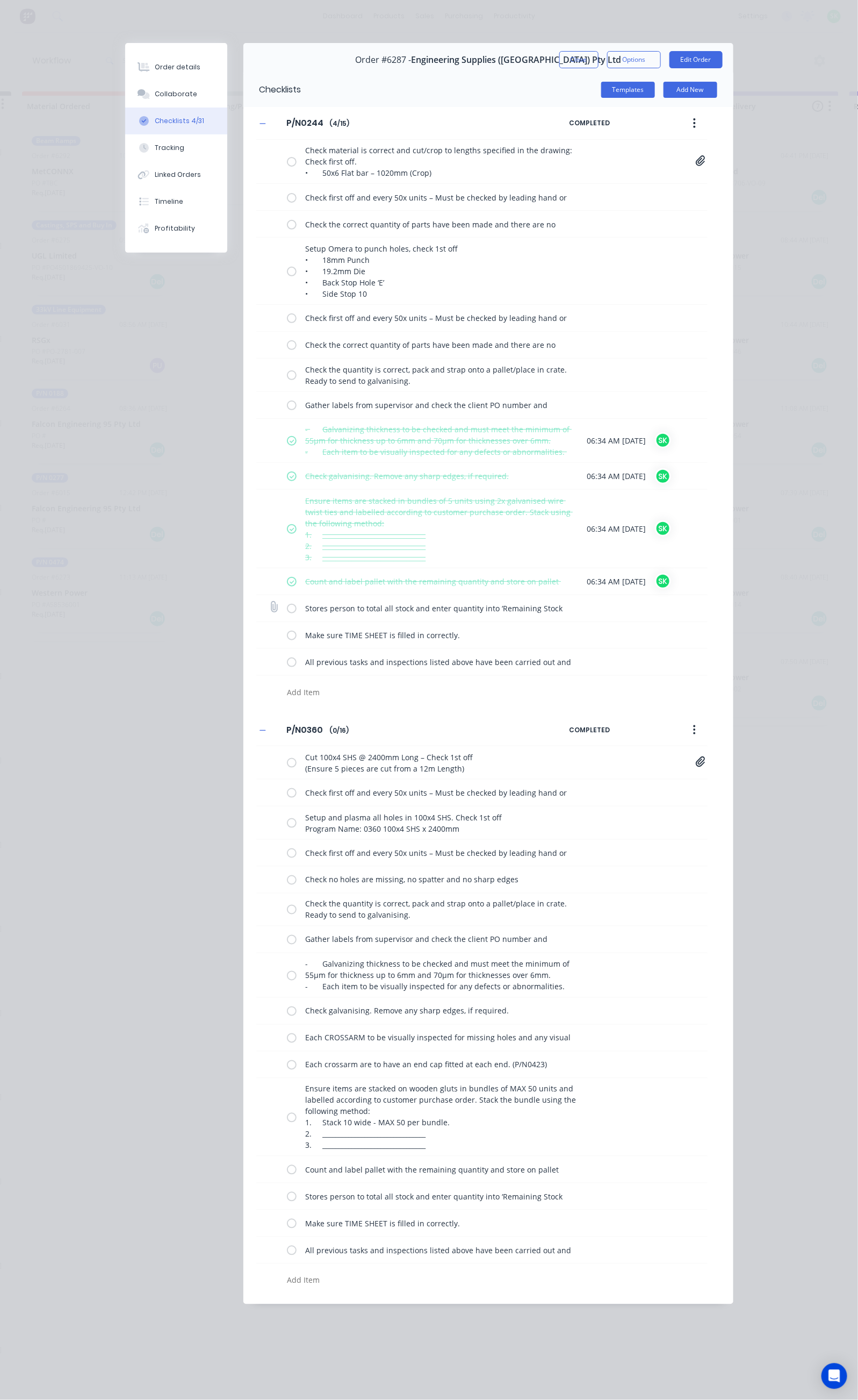
drag, startPoint x: 189, startPoint y: 609, endPoint x: 189, endPoint y: 625, distance: 16.0
click at [287, 610] on label at bounding box center [291, 608] width 10 height 11
click at [0, 0] on input "checkbox" at bounding box center [0, 0] width 0 height 0
click at [287, 638] on label at bounding box center [291, 635] width 10 height 11
click at [0, 0] on input "checkbox" at bounding box center [0, 0] width 0 height 0
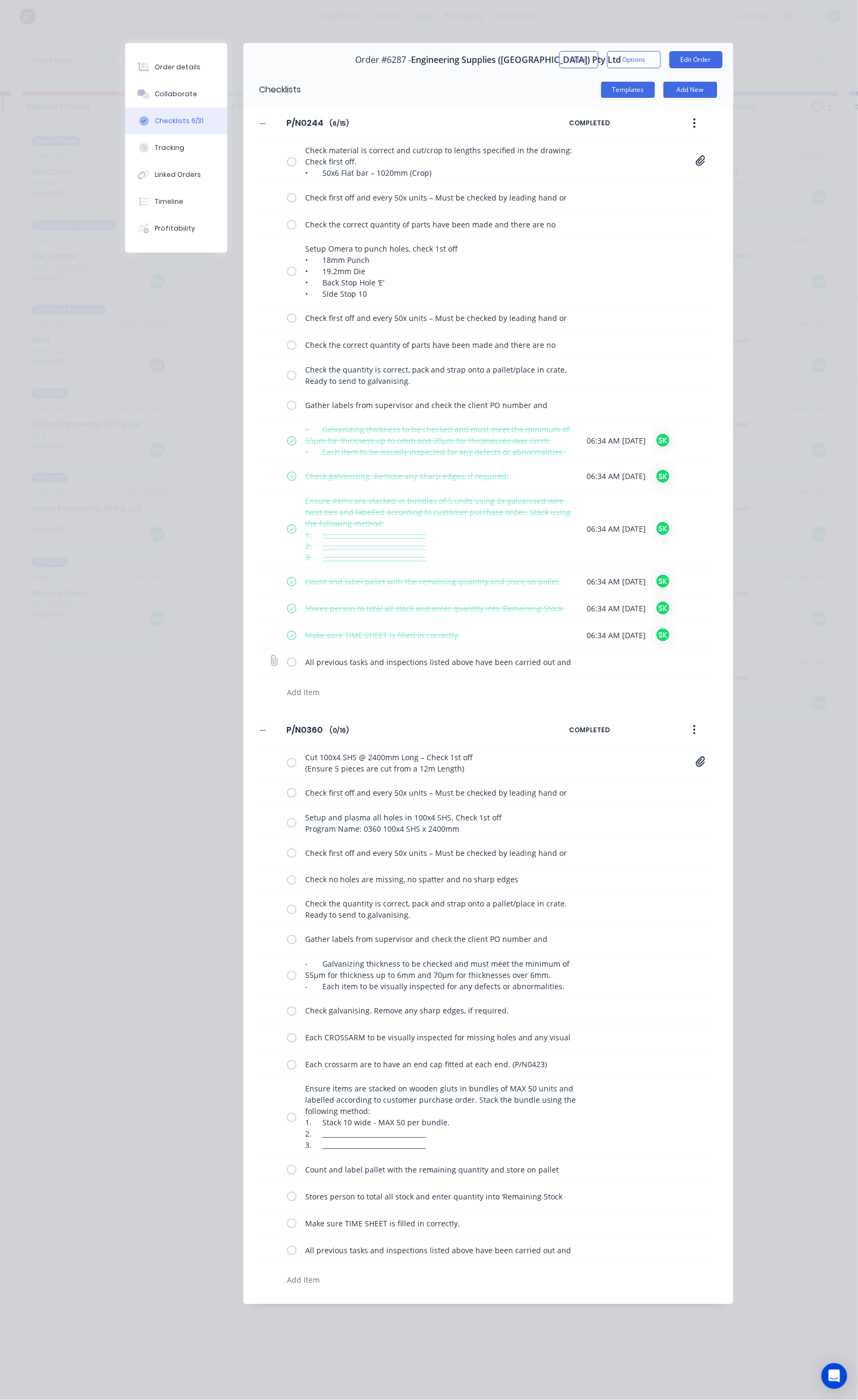
drag, startPoint x: 186, startPoint y: 665, endPoint x: 198, endPoint y: 675, distance: 15.6
click at [287, 666] on label at bounding box center [291, 662] width 10 height 11
click at [0, 0] on input "checkbox" at bounding box center [0, 0] width 0 height 0
click at [287, 1022] on div "Check galvanising. Remove any sharp edges, if required." at bounding box center [436, 1010] width 301 height 21
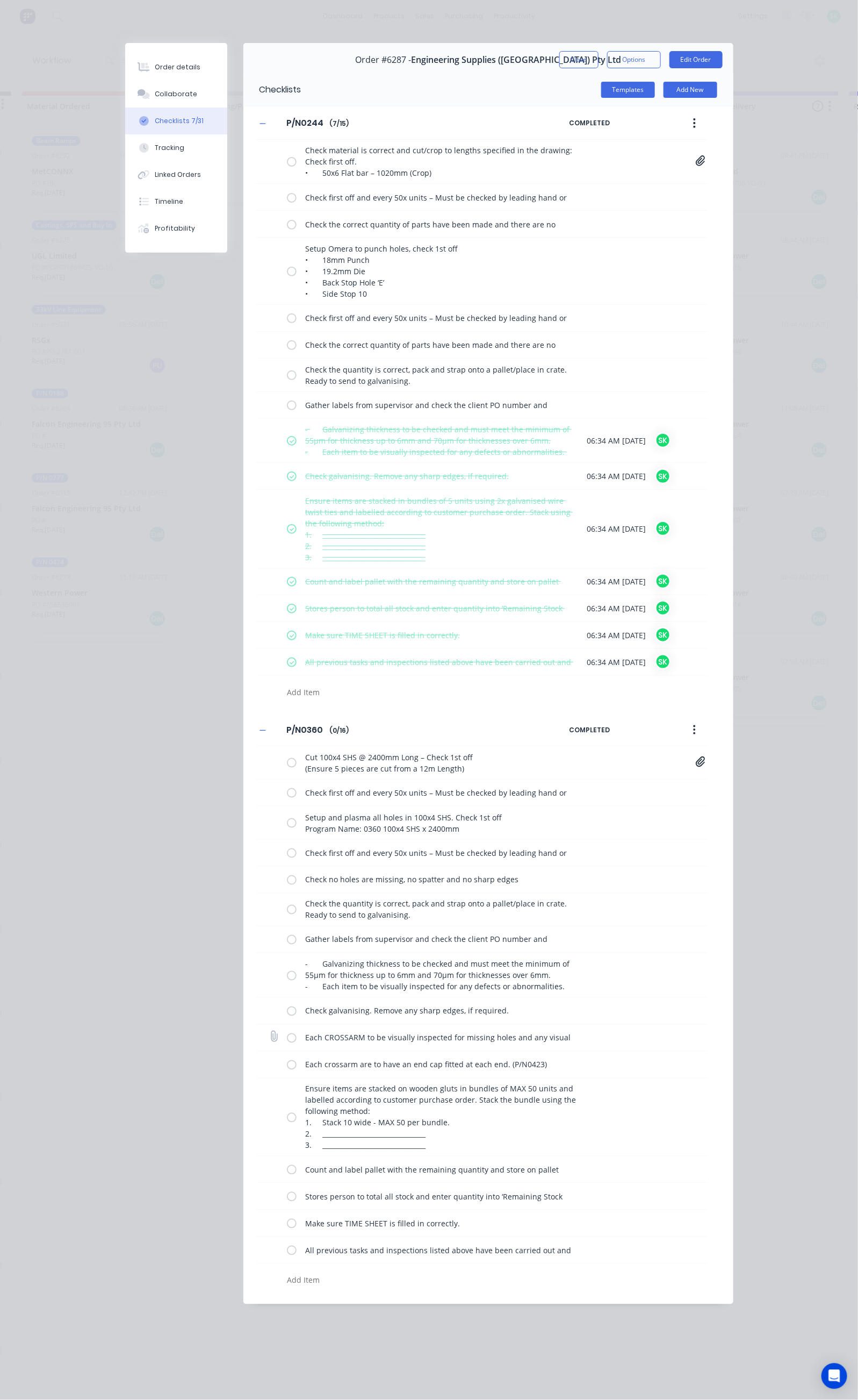
click at [287, 1044] on label at bounding box center [291, 1037] width 10 height 11
click at [0, 0] on input "checkbox" at bounding box center [0, 0] width 0 height 0
drag, startPoint x: 188, startPoint y: 979, endPoint x: 185, endPoint y: 992, distance: 13.3
click at [287, 980] on label at bounding box center [291, 975] width 10 height 11
click at [0, 0] on input "checkbox" at bounding box center [0, 0] width 0 height 0
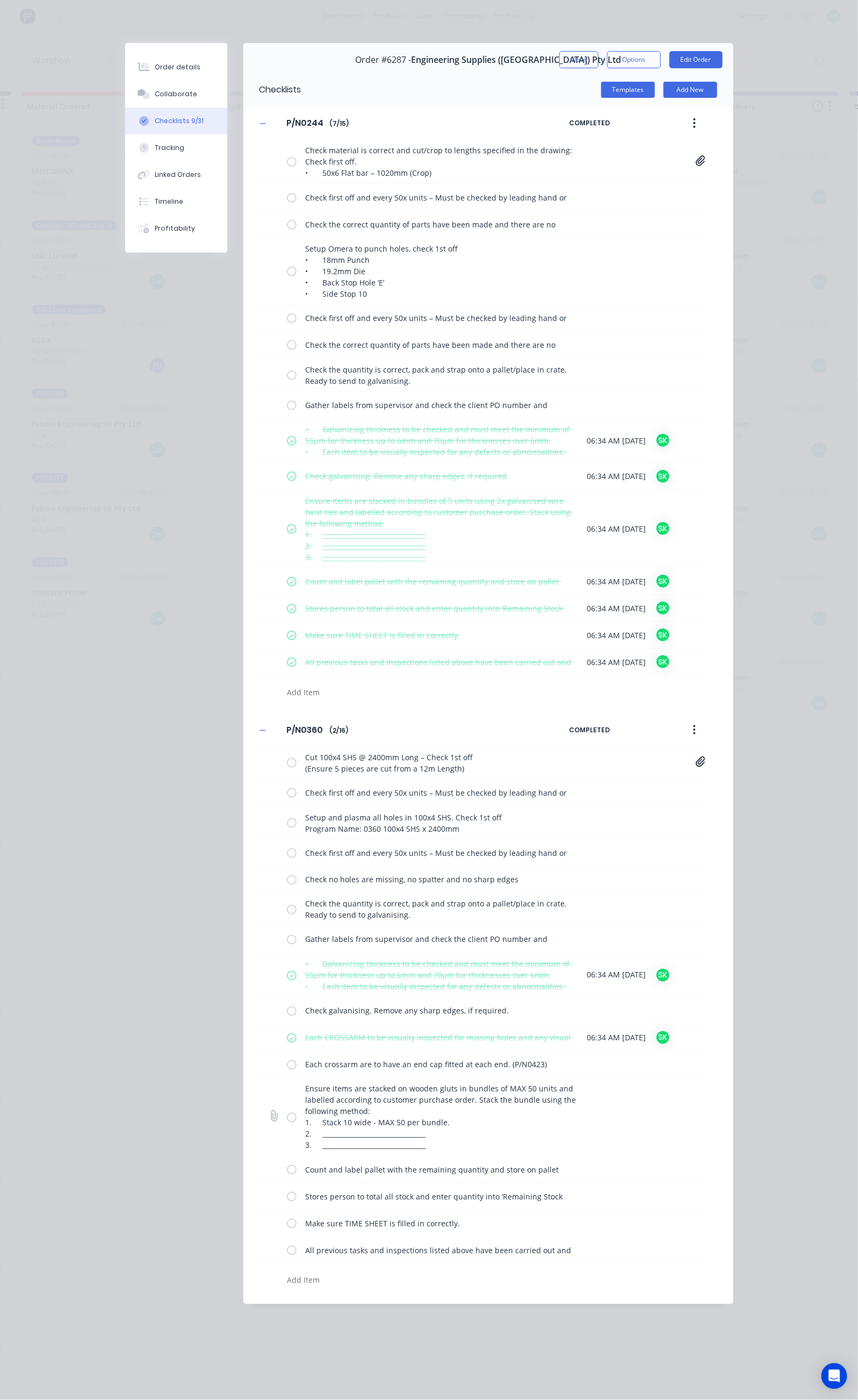
click at [287, 1123] on label at bounding box center [291, 1117] width 10 height 11
click at [0, 0] on input "checkbox" at bounding box center [0, 0] width 0 height 0
drag, startPoint x: 189, startPoint y: 1179, endPoint x: 189, endPoint y: 1195, distance: 16.0
click at [287, 1175] on label at bounding box center [291, 1169] width 10 height 11
click at [0, 0] on input "checkbox" at bounding box center [0, 0] width 0 height 0
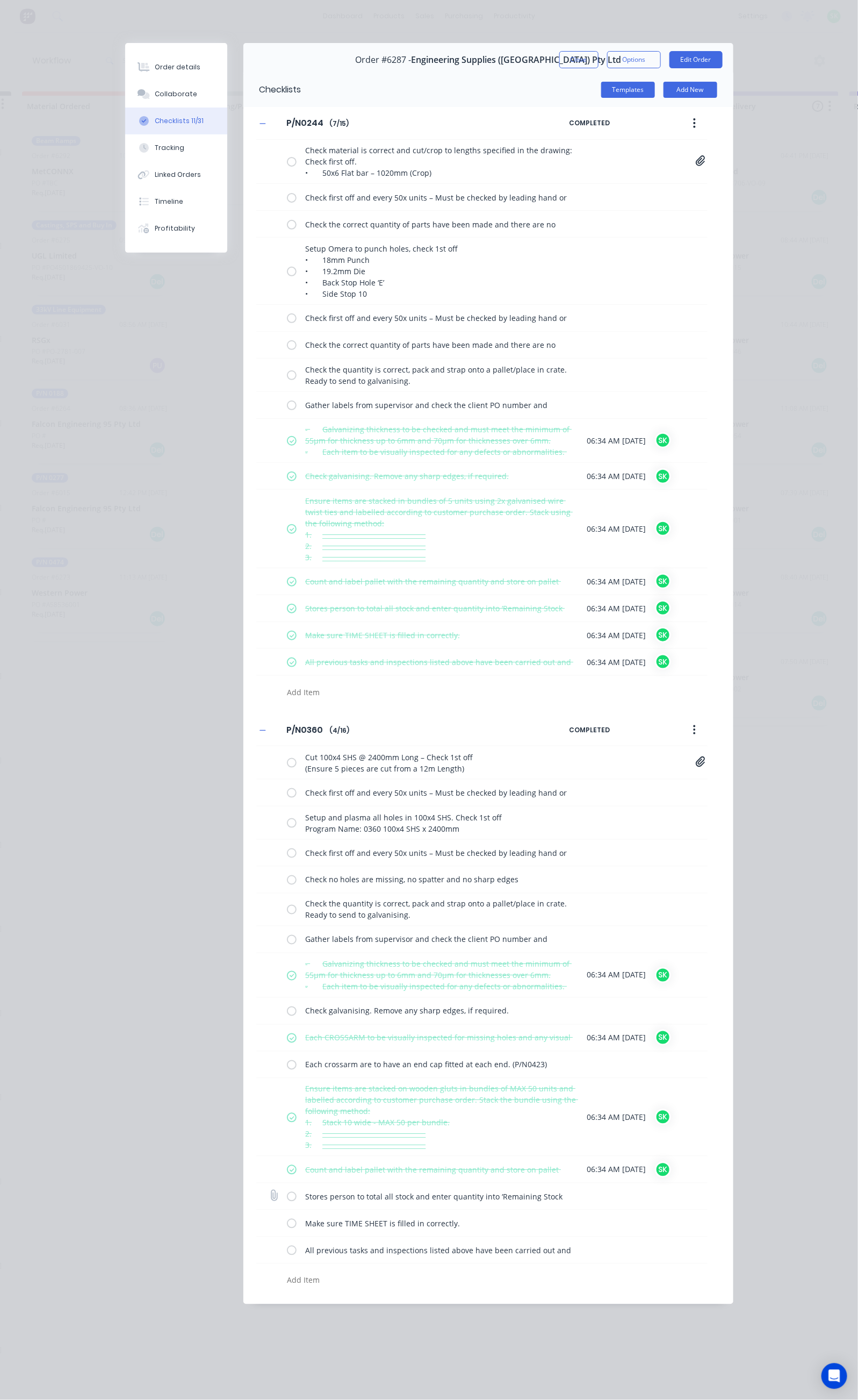
click at [287, 1202] on label at bounding box center [291, 1196] width 10 height 11
click at [0, 0] on input "checkbox" at bounding box center [0, 0] width 0 height 0
click at [287, 1229] on label at bounding box center [291, 1223] width 10 height 11
click at [0, 0] on input "checkbox" at bounding box center [0, 0] width 0 height 0
click at [287, 1254] on label at bounding box center [291, 1250] width 10 height 11
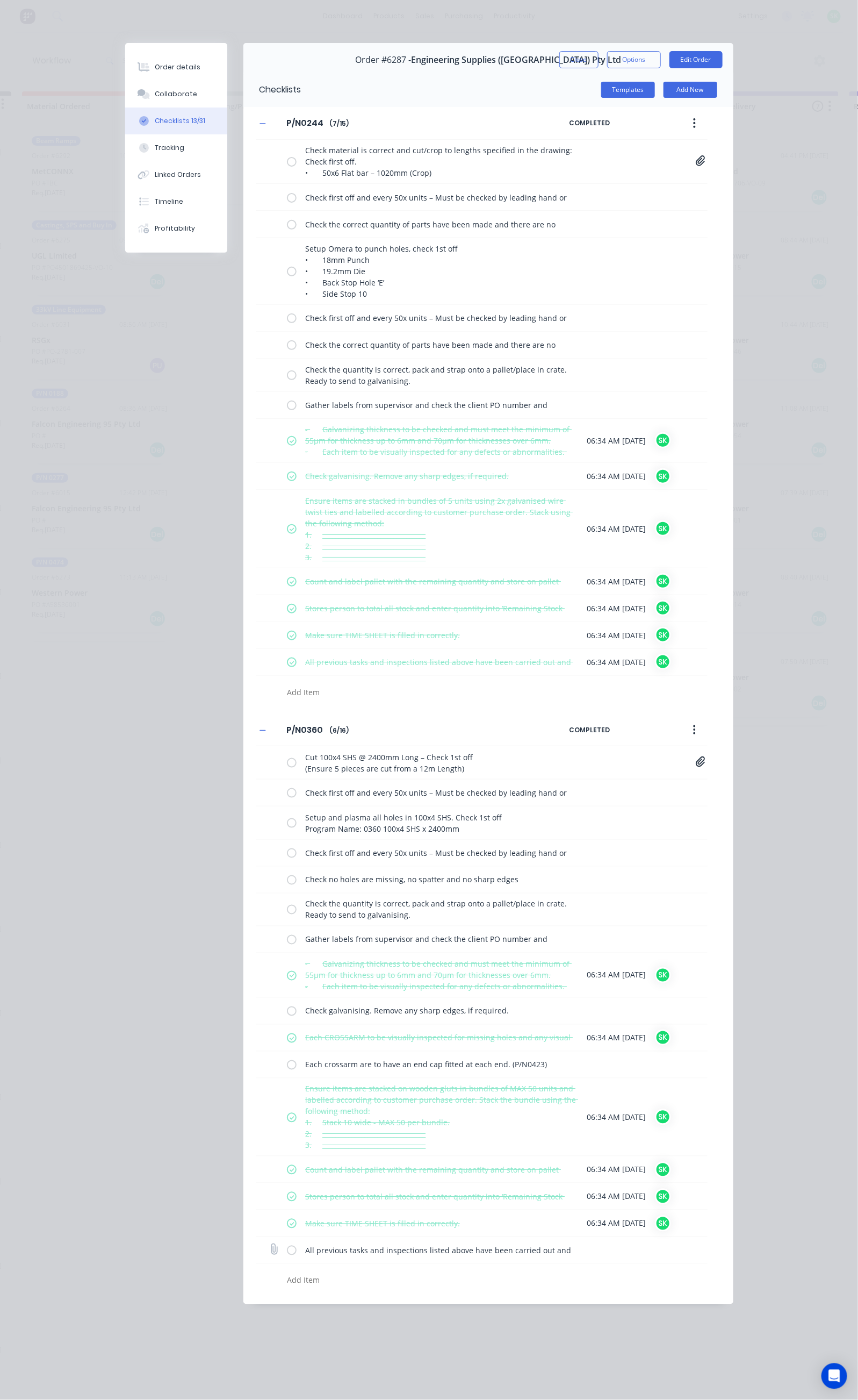
click at [0, 0] on input "checkbox" at bounding box center [0, 0] width 0 height 0
type textarea "x"
click at [154, 146] on div "Tracking" at bounding box center [169, 147] width 30 height 10
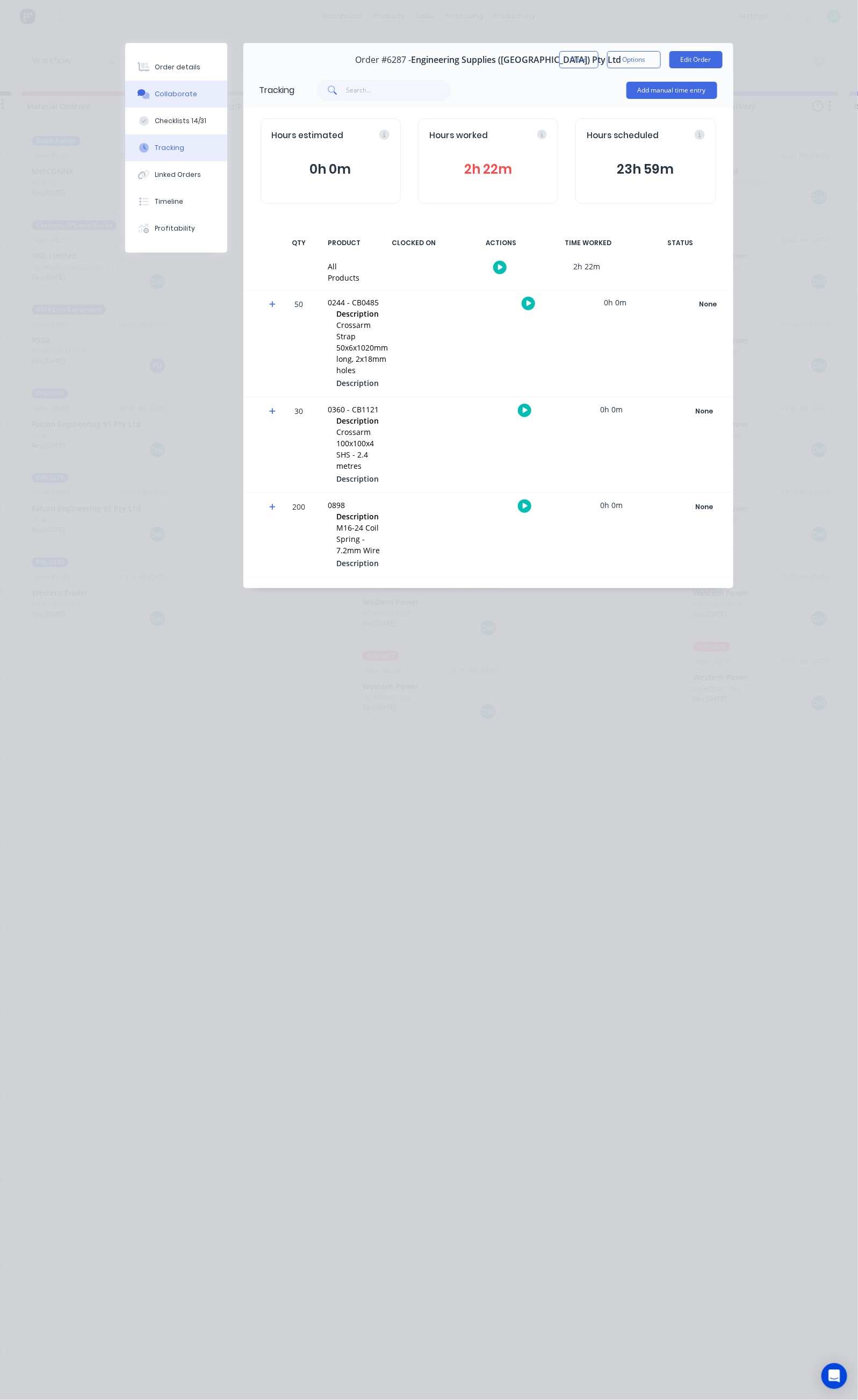
click at [125, 87] on button "Collaborate" at bounding box center [176, 94] width 102 height 26
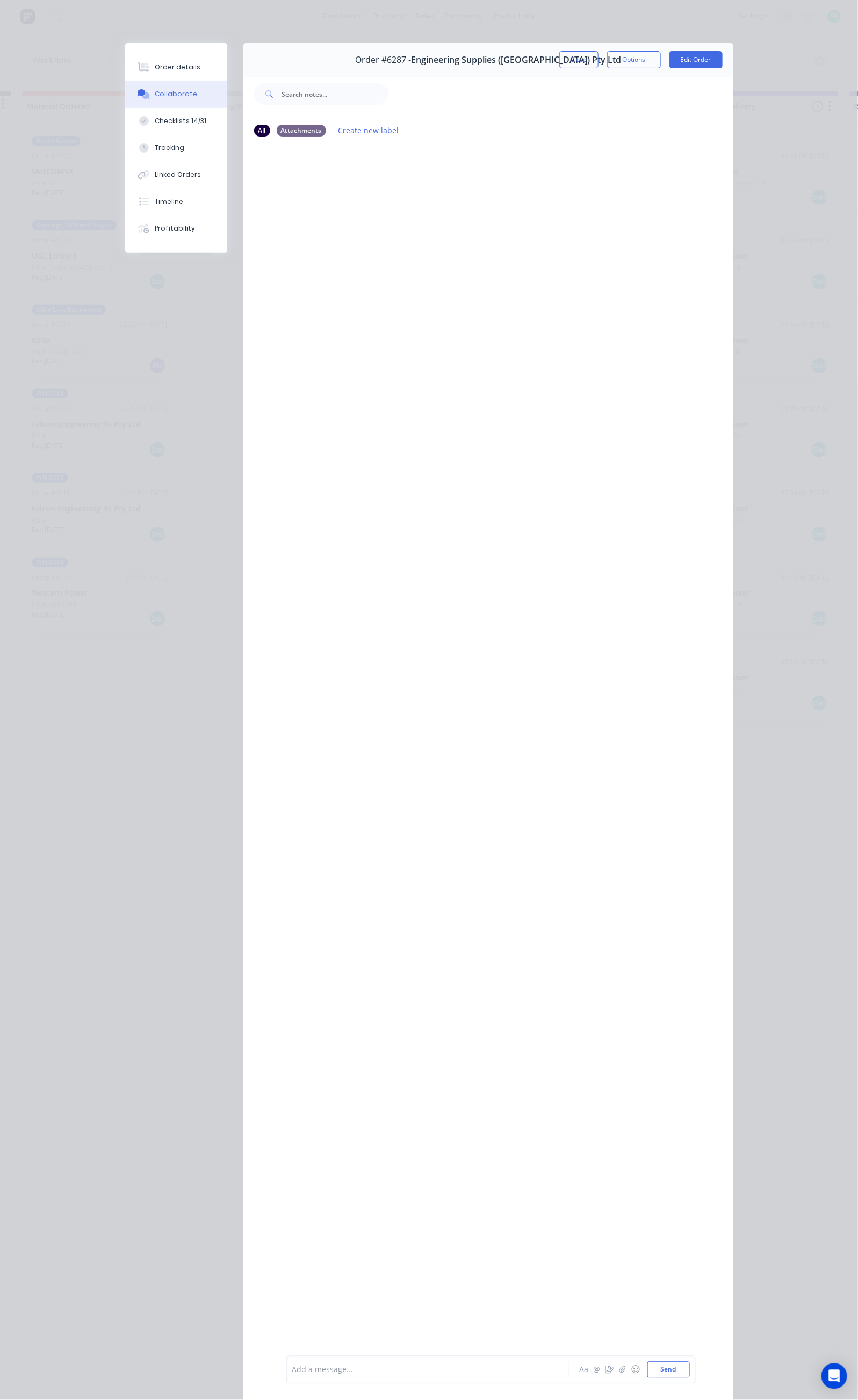
click at [293, 1370] on div at bounding box center [430, 1370] width 276 height 11
click at [390, 245] on icon "button" at bounding box center [392, 243] width 4 height 12
click at [397, 261] on button "Edit" at bounding box center [430, 262] width 68 height 18
click at [293, 1370] on span "Packed P/N n0360 x 30" at bounding box center [334, 1370] width 83 height 11
click at [690, 1366] on button "Send" at bounding box center [668, 1370] width 42 height 16
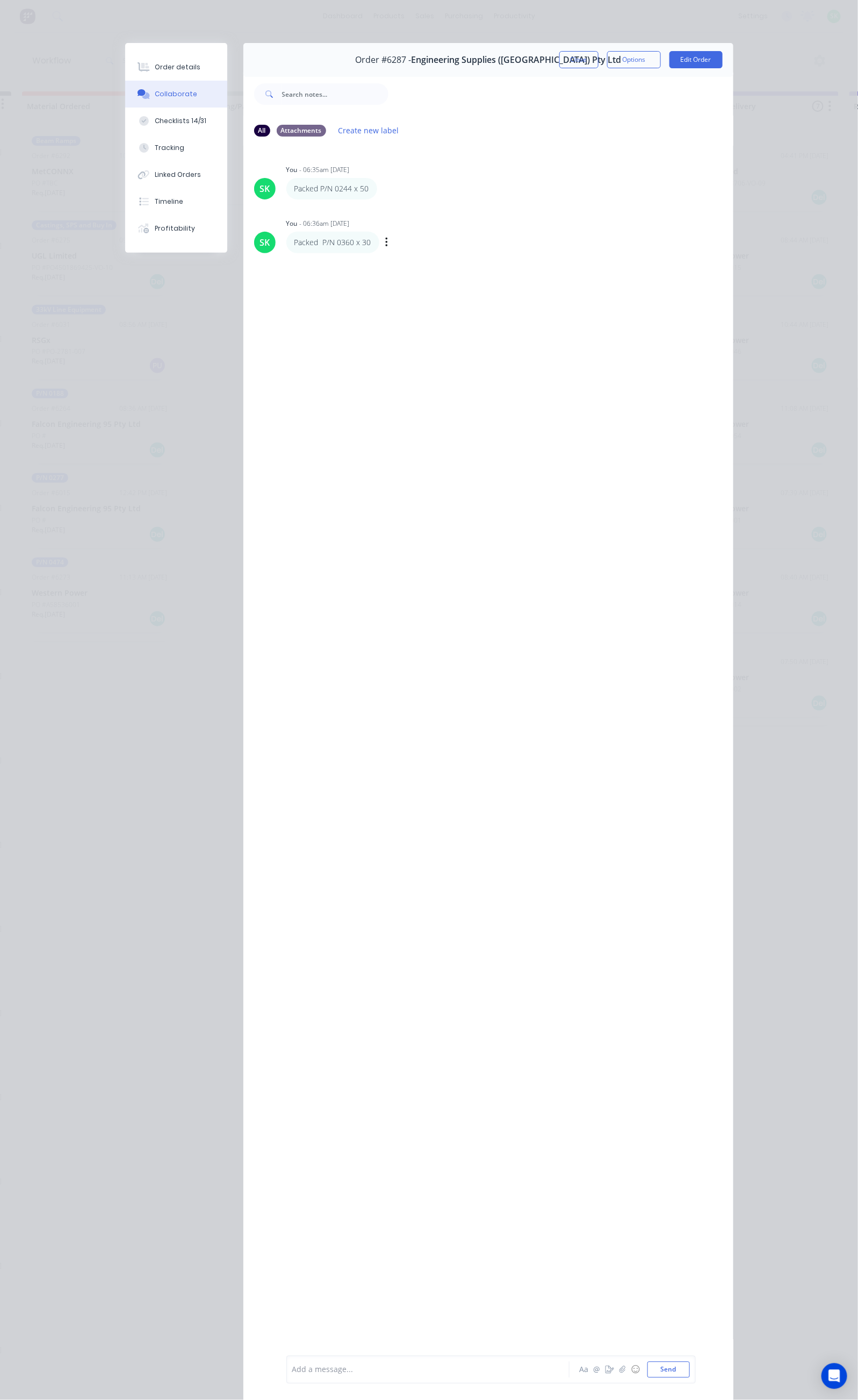
click at [293, 1373] on div at bounding box center [430, 1370] width 276 height 11
click at [599, 64] on button "Close" at bounding box center [578, 59] width 39 height 17
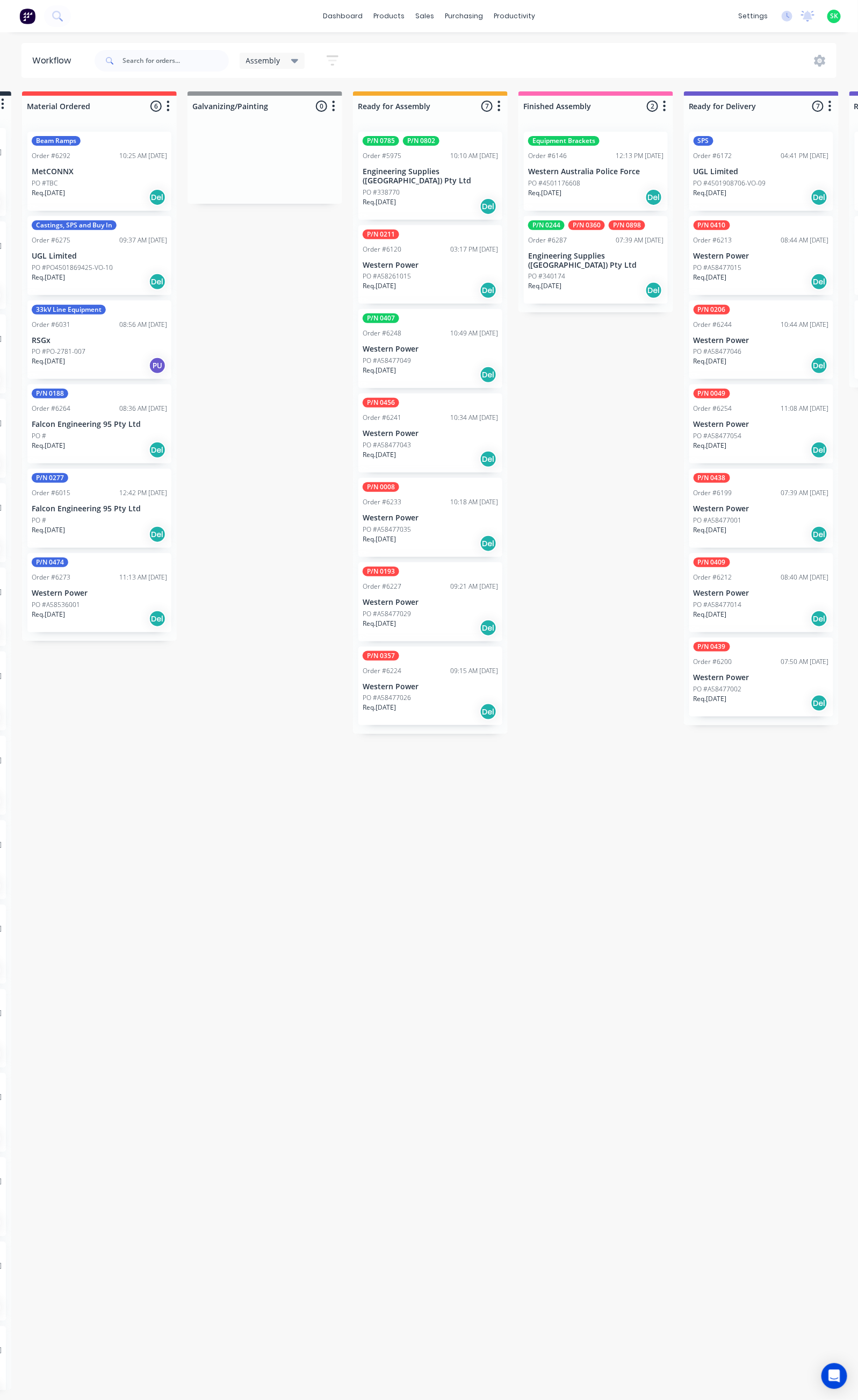
click at [606, 254] on p "Engineering Supplies (WA) Pty Ltd" at bounding box center [596, 260] width 136 height 19
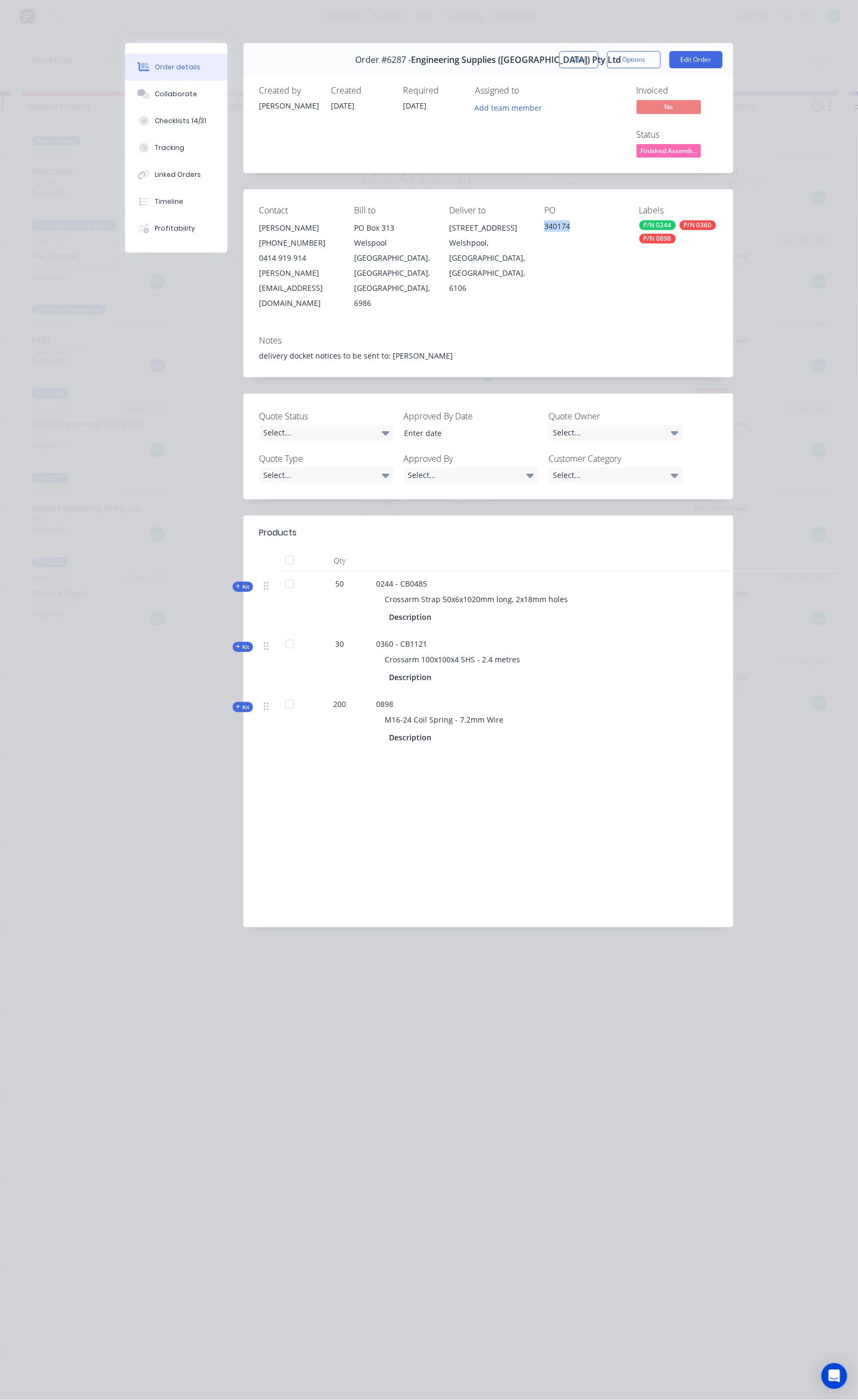
drag, startPoint x: 599, startPoint y: 179, endPoint x: 559, endPoint y: 183, distance: 40.2
click at [564, 189] on div "Contact Gavin Dinsdale (08) 9258 8444 0414 919 914 gavin@engsup.com.au Bill to …" at bounding box center [489, 257] width 490 height 137
copy div "340174"
drag, startPoint x: 268, startPoint y: 510, endPoint x: 459, endPoint y: 529, distance: 191.9
click at [459, 572] on div "0244 - CB0485 Crossarm Strap 50x6x1020mm long, 2x18mm holes Description" at bounding box center [586, 602] width 429 height 60
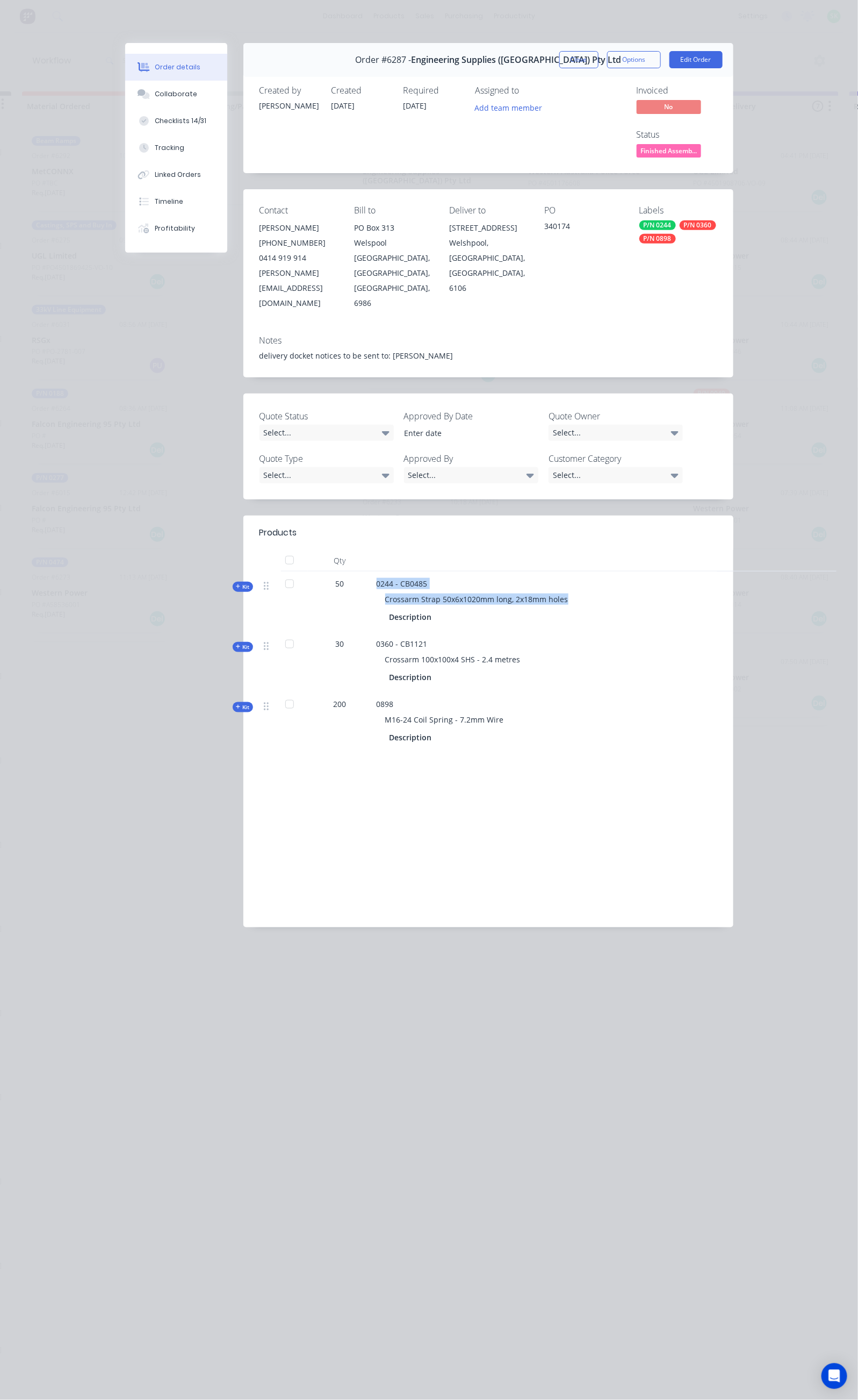
copy div "0244 - CB0485 Crossarm Strap 50x6x1020mm long, 2x18mm hole"
drag, startPoint x: 273, startPoint y: 563, endPoint x: 395, endPoint y: 596, distance: 126.4
click at [395, 632] on div "0360 - CB1121 Crossarm 100x100x4 SHS - 2.4 metres Description" at bounding box center [586, 662] width 429 height 60
copy div "0360 - CB1121 Crossarm 100x100x4 SHS - 2.4 metres Description"
click at [274, 699] on div "Products Qty Kit 50 0244 - CB0485 Crossarm Strap 50x6x1020mm long, 2x18mm holes…" at bounding box center [489, 721] width 490 height 412
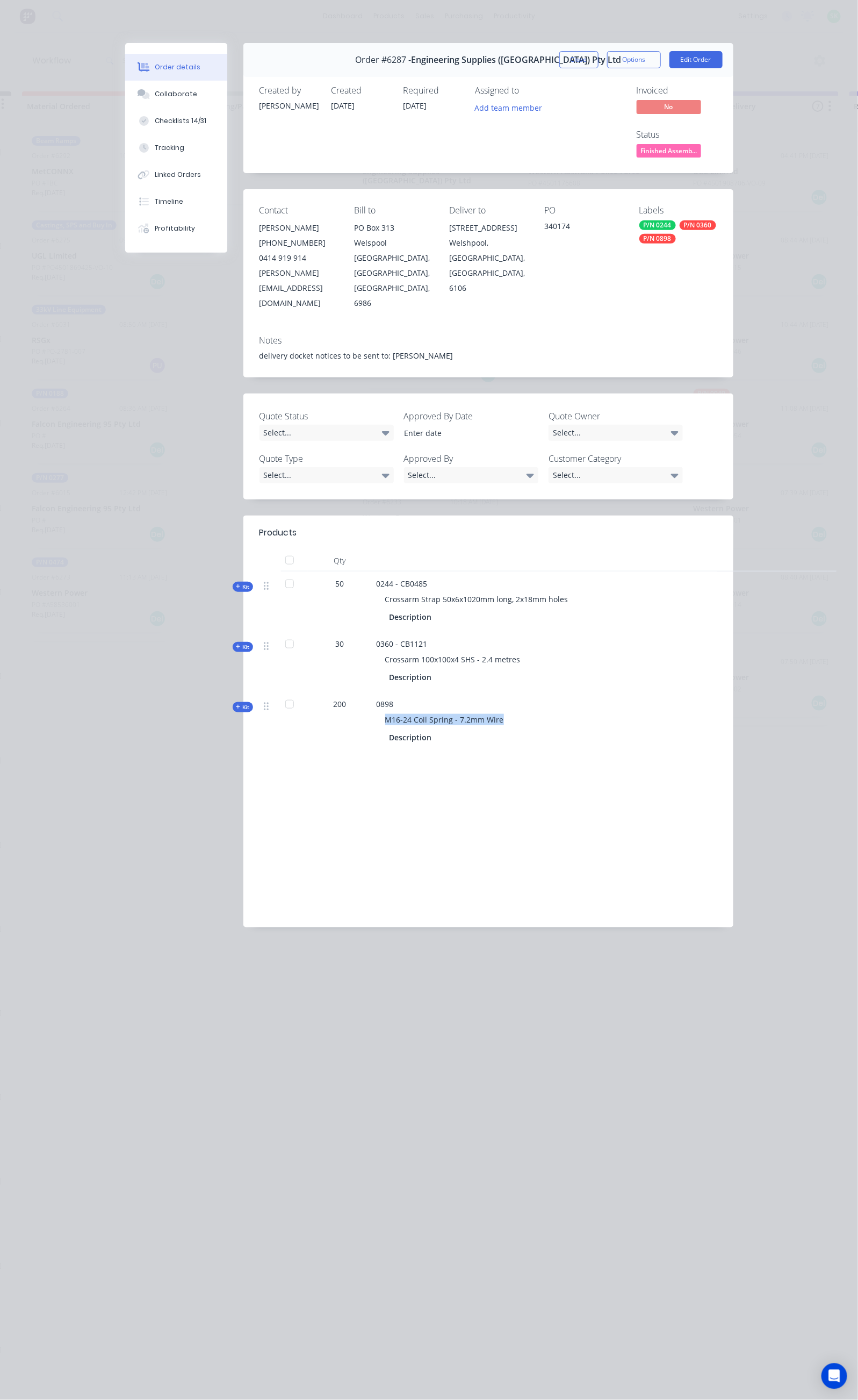
drag, startPoint x: 279, startPoint y: 647, endPoint x: 409, endPoint y: 649, distance: 130.0
click at [409, 709] on div "M16-24 Coil Spring - 7.2mm Wire" at bounding box center [587, 719] width 422 height 20
copy span "M16-24 Coil Spring - 7.2mm Wire"
click at [599, 53] on button "Close" at bounding box center [578, 59] width 39 height 17
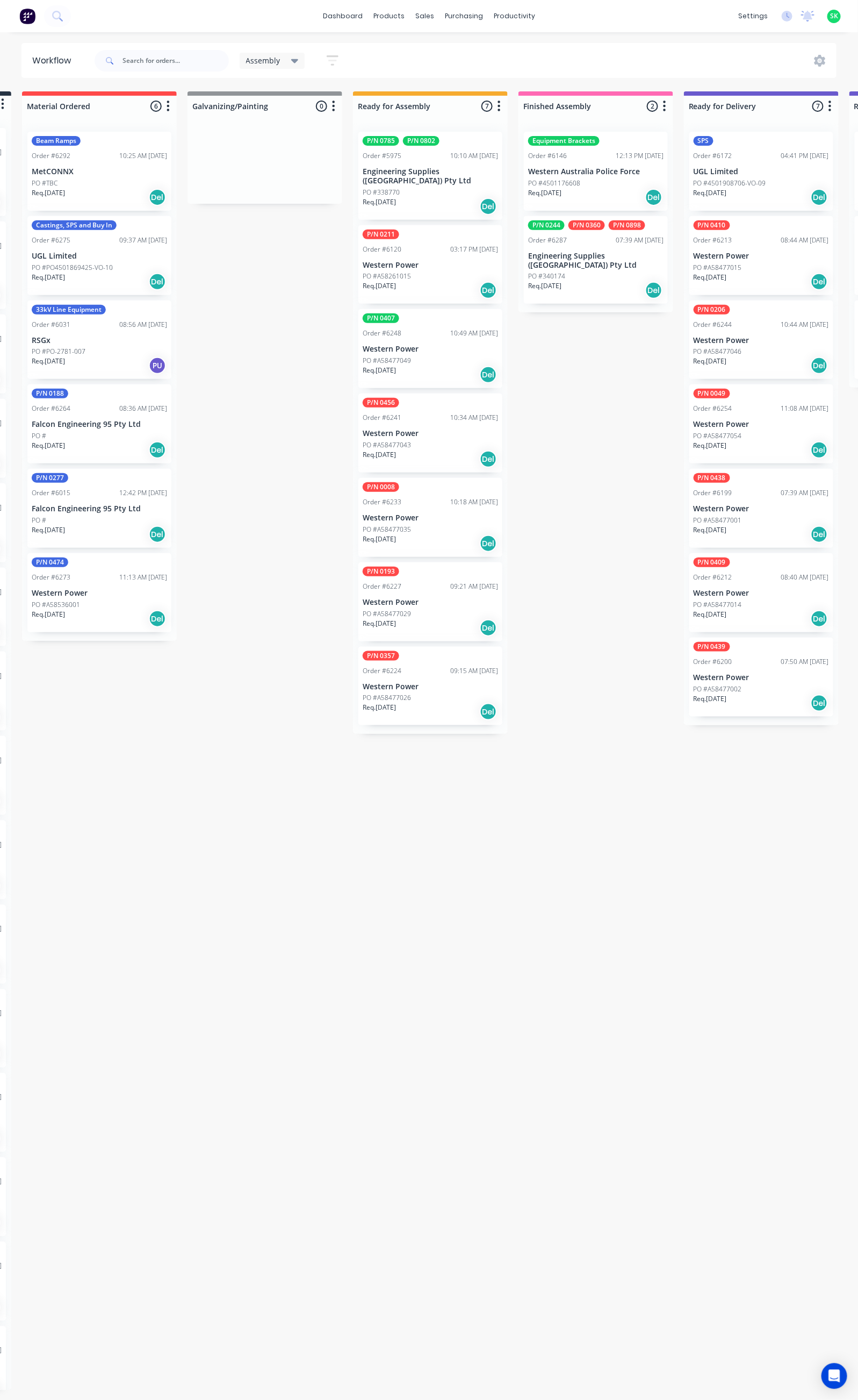
click at [603, 171] on p "Western Australia Police Force" at bounding box center [596, 172] width 136 height 9
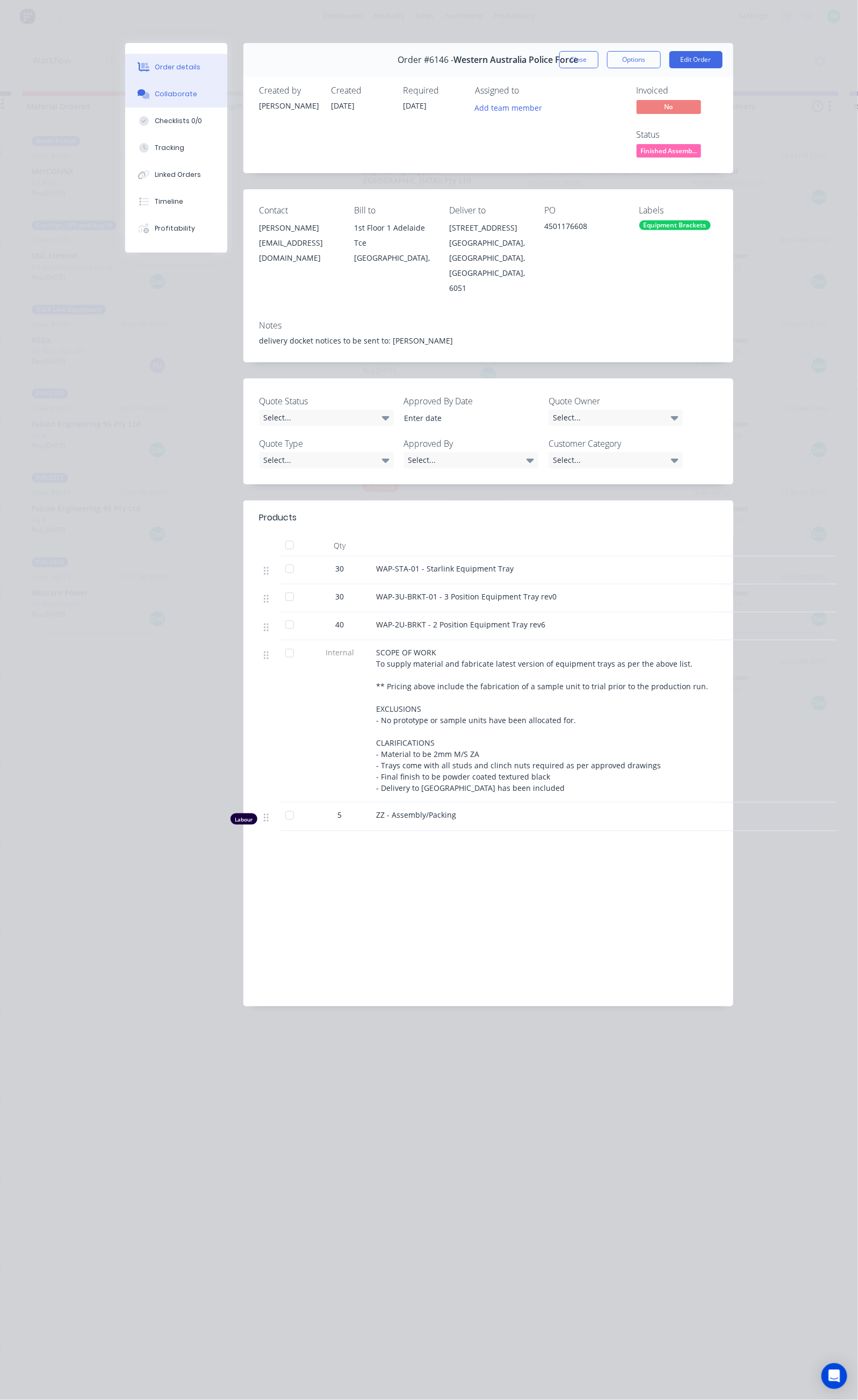
click at [125, 100] on button "Collaborate" at bounding box center [176, 94] width 102 height 26
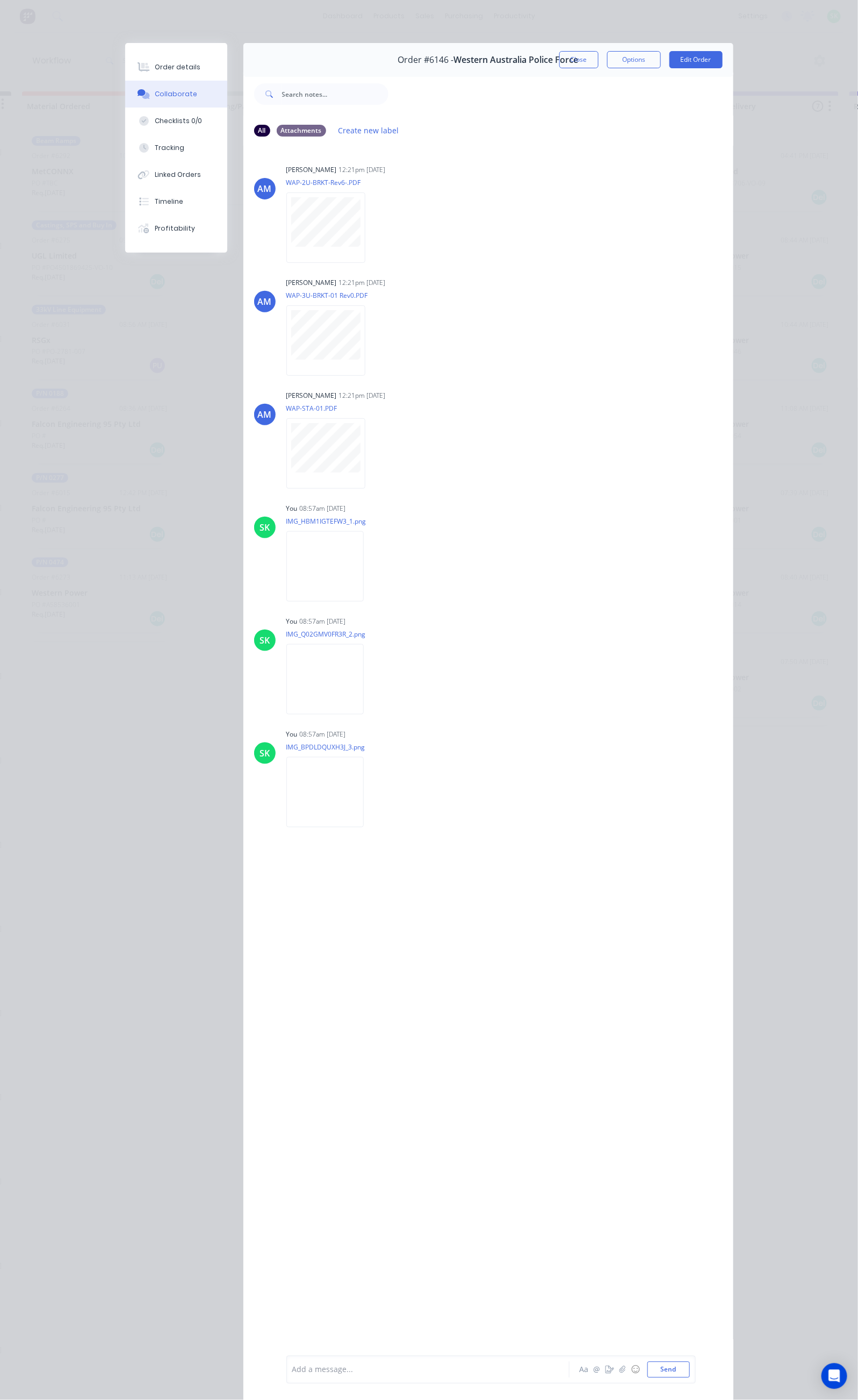
click at [292, 1376] on div "Add a message..." at bounding box center [430, 1370] width 277 height 16
click at [293, 1369] on div at bounding box center [430, 1370] width 276 height 11
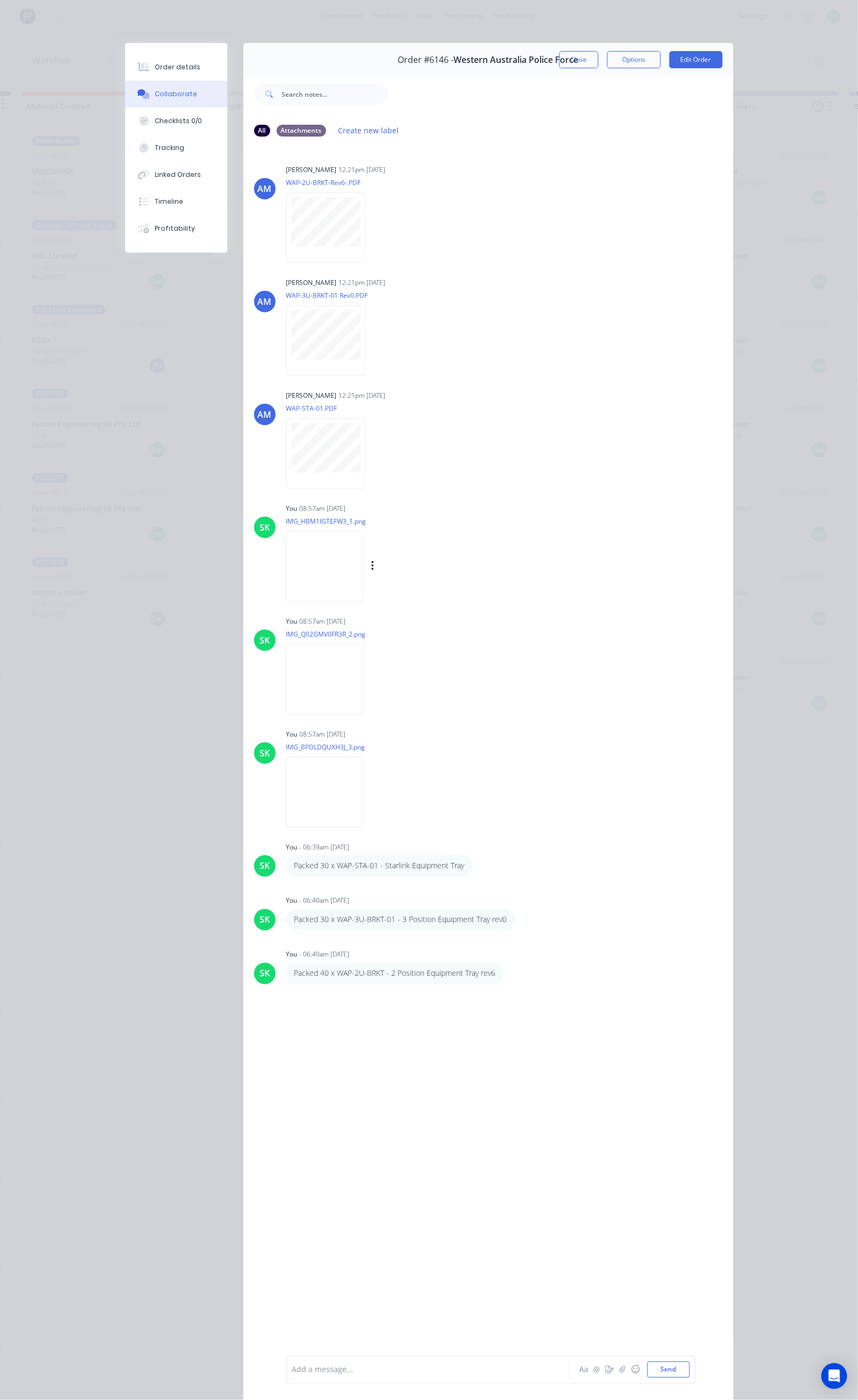
click at [287, 573] on img at bounding box center [325, 566] width 78 height 71
click at [287, 684] on img at bounding box center [325, 679] width 78 height 71
click at [599, 60] on button "Close" at bounding box center [578, 59] width 39 height 17
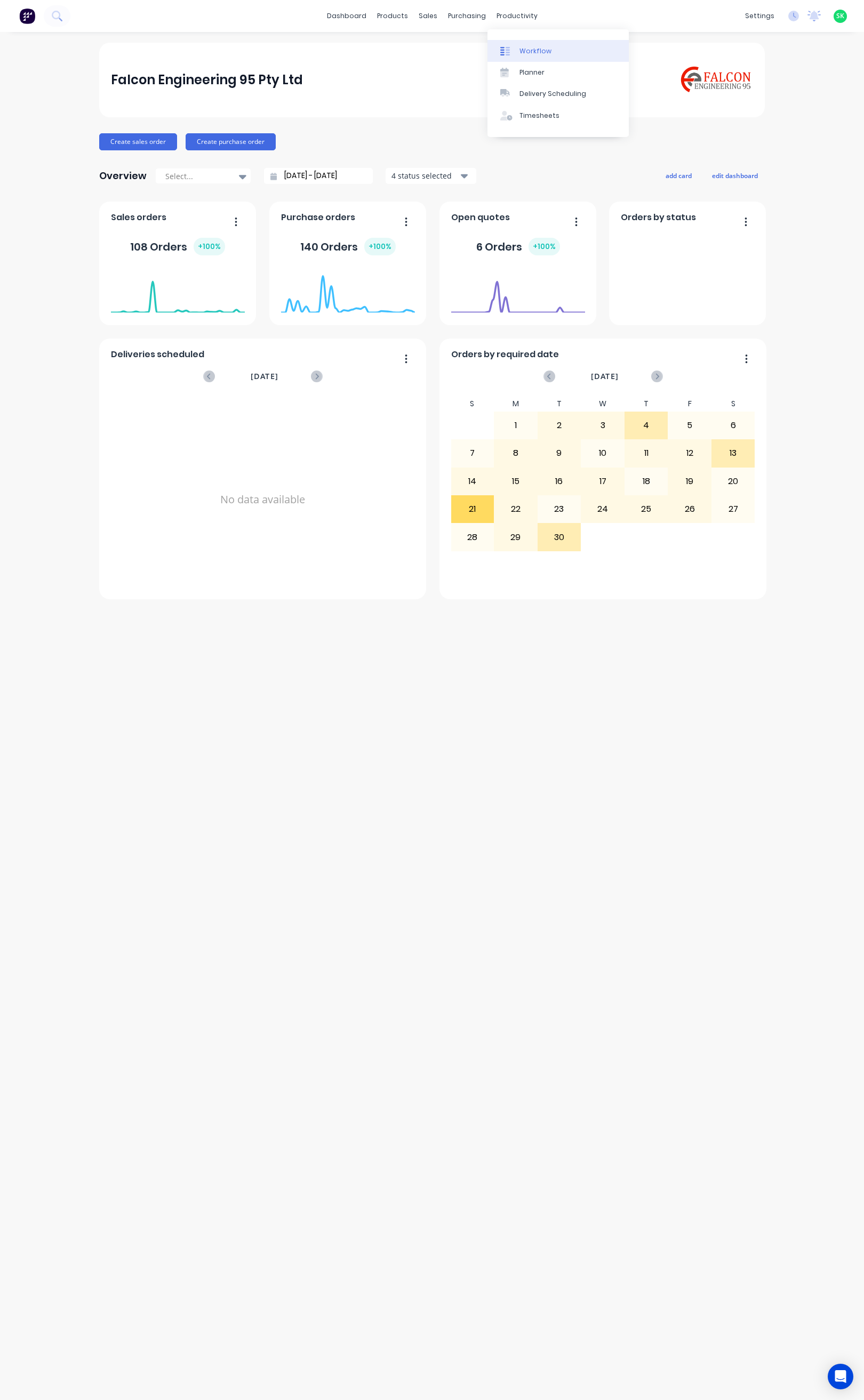
click at [522, 52] on div "Workflow" at bounding box center [536, 51] width 32 height 10
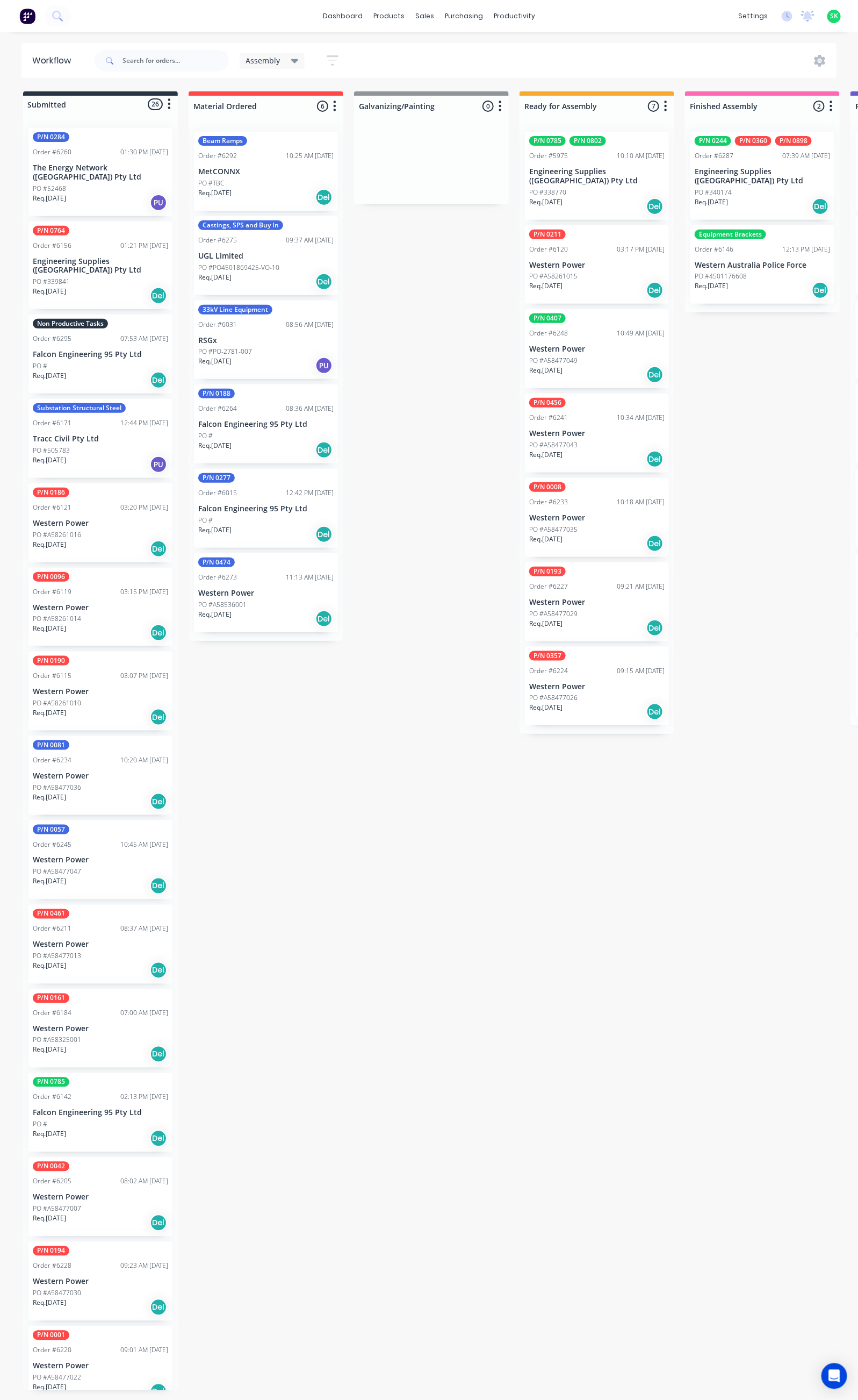
click at [745, 188] on div "PO #340174" at bounding box center [763, 192] width 136 height 10
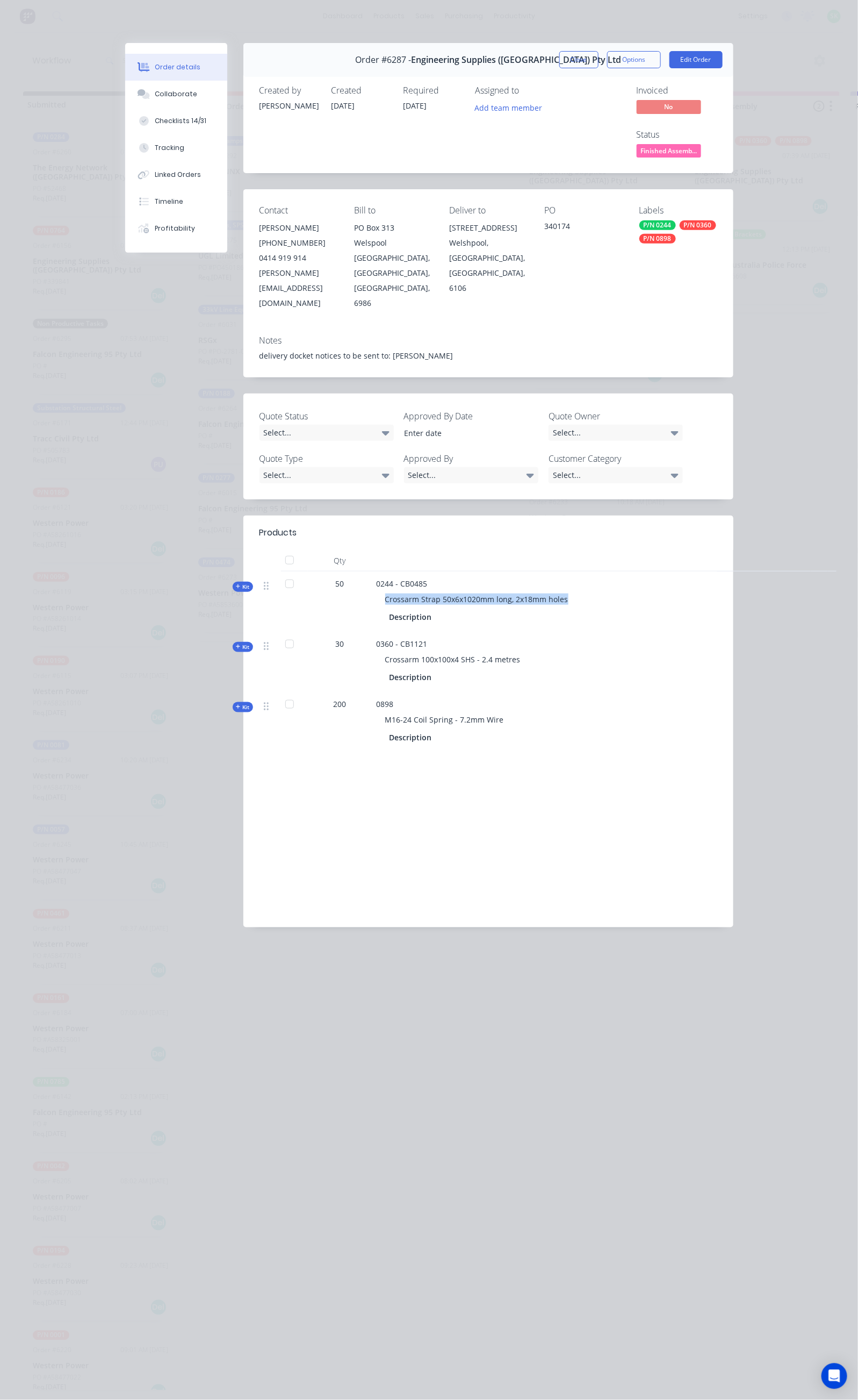
drag, startPoint x: 274, startPoint y: 525, endPoint x: 459, endPoint y: 526, distance: 185.0
click at [459, 589] on div "Crossarm Strap 50x6x1020mm long, 2x18mm holes" at bounding box center [587, 599] width 422 height 20
copy span "Crossarm Strap 50x6x1020mm long, 2x18mm hole"
click at [308, 572] on div "50" at bounding box center [339, 602] width 64 height 60
drag, startPoint x: 264, startPoint y: 502, endPoint x: 281, endPoint y: 512, distance: 19.7
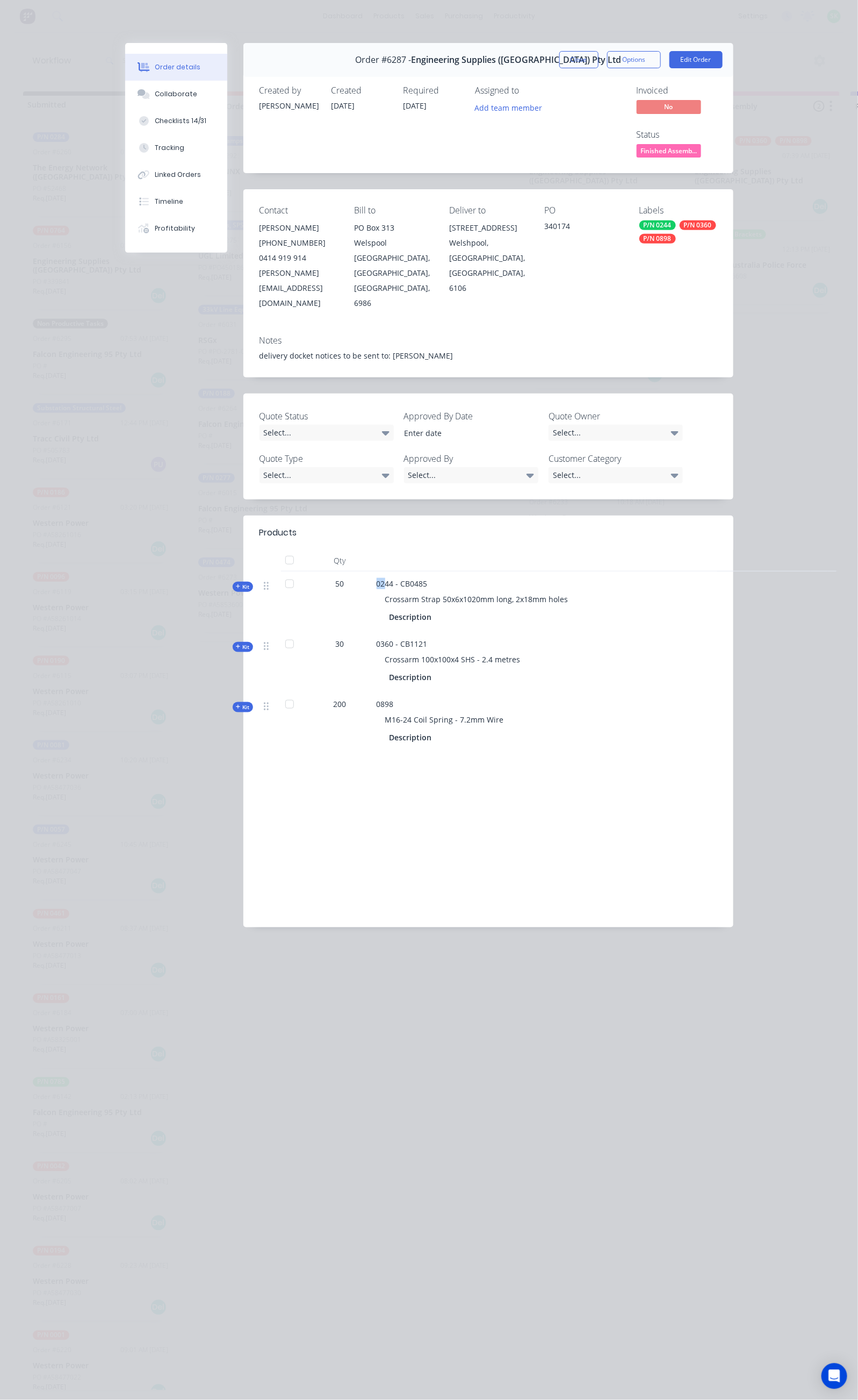
click at [281, 572] on div "Kit 50 0244 - CB0485 Crossarm Strap 50x6x1020mm long, 2x18mm holes Description" at bounding box center [488, 602] width 458 height 60
click at [312, 578] on div "50" at bounding box center [339, 583] width 56 height 11
click at [599, 56] on button "Close" at bounding box center [578, 59] width 39 height 17
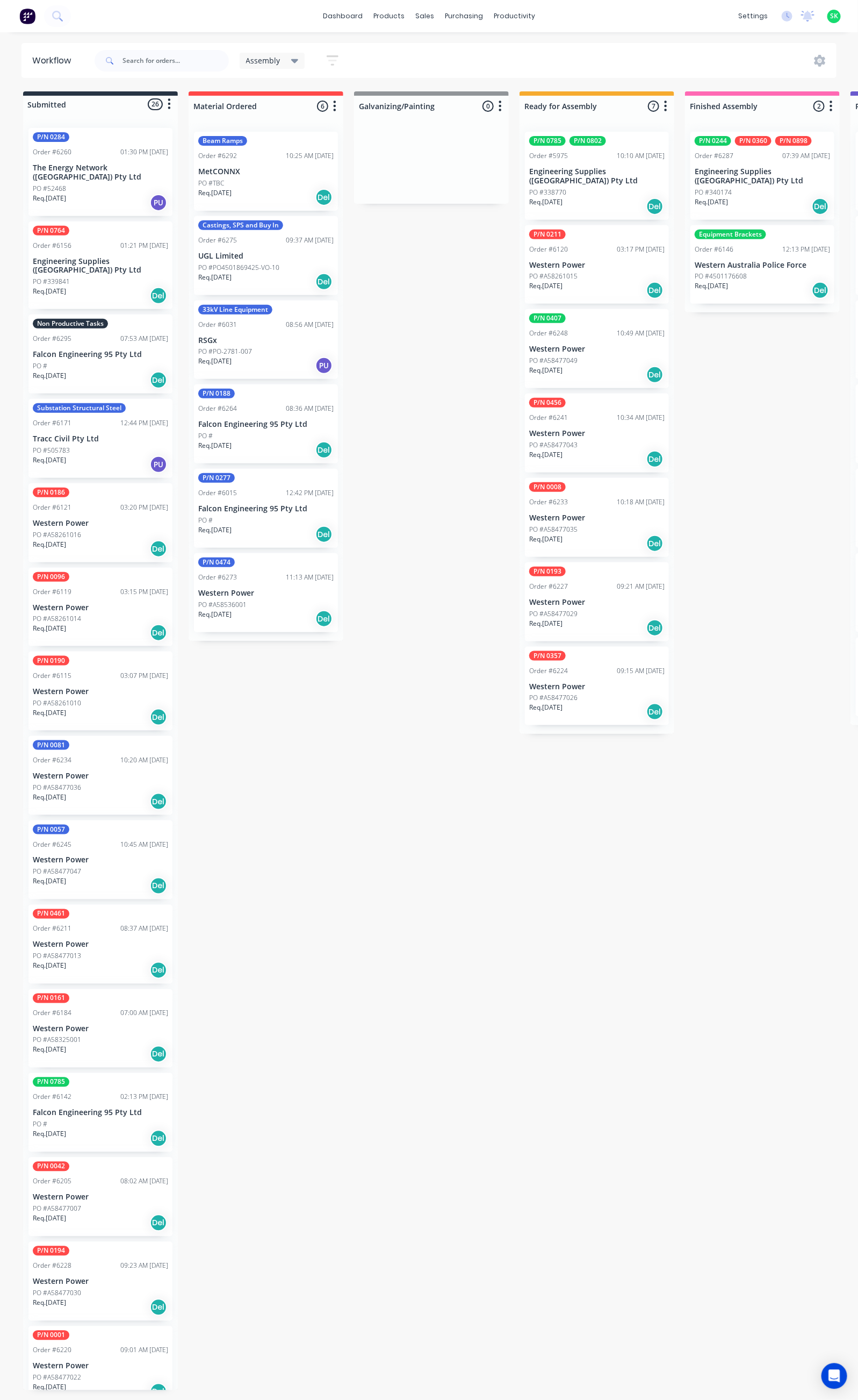
click at [741, 188] on div "PO #340174" at bounding box center [763, 192] width 136 height 10
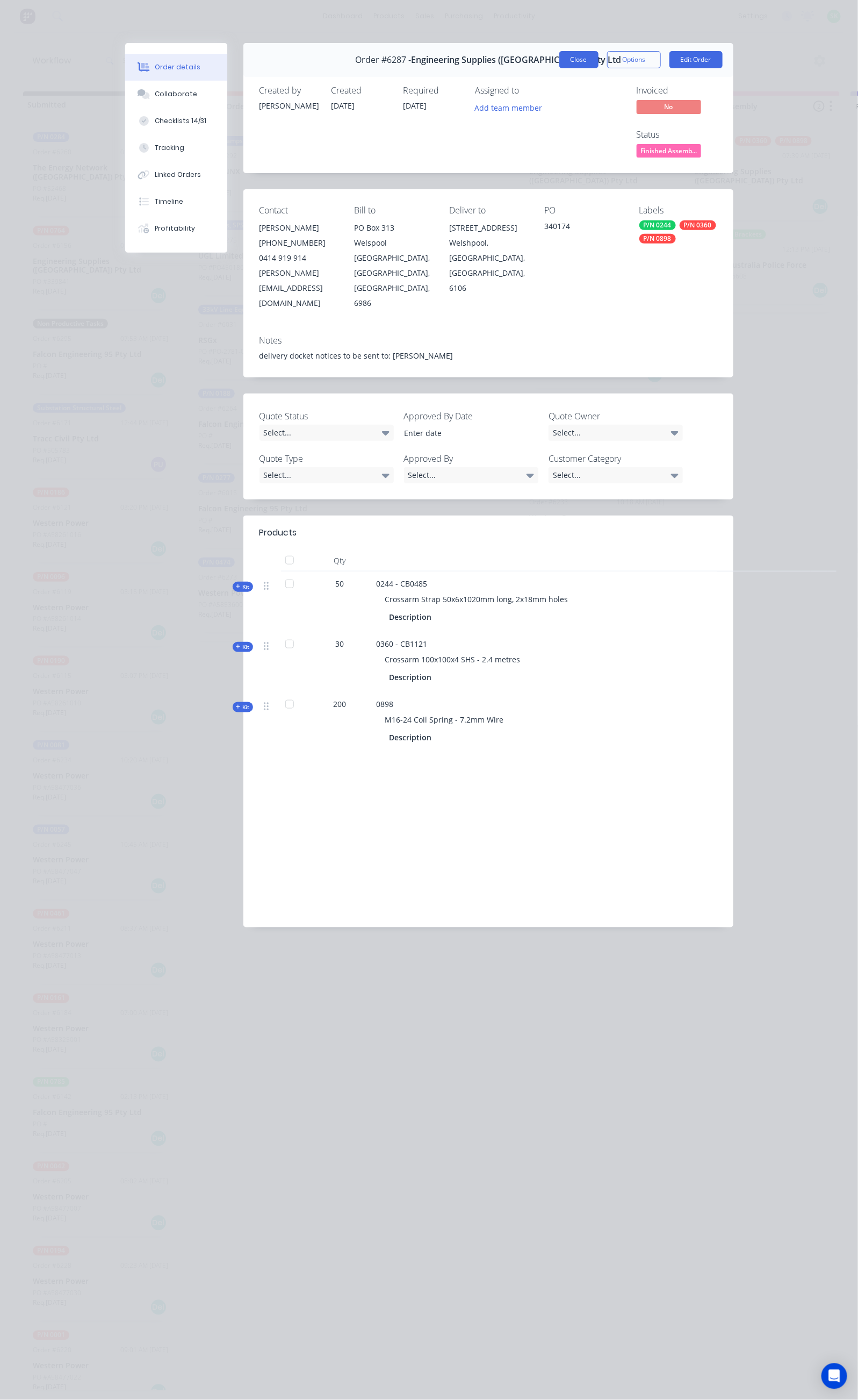
click at [599, 58] on button "Close" at bounding box center [578, 59] width 39 height 17
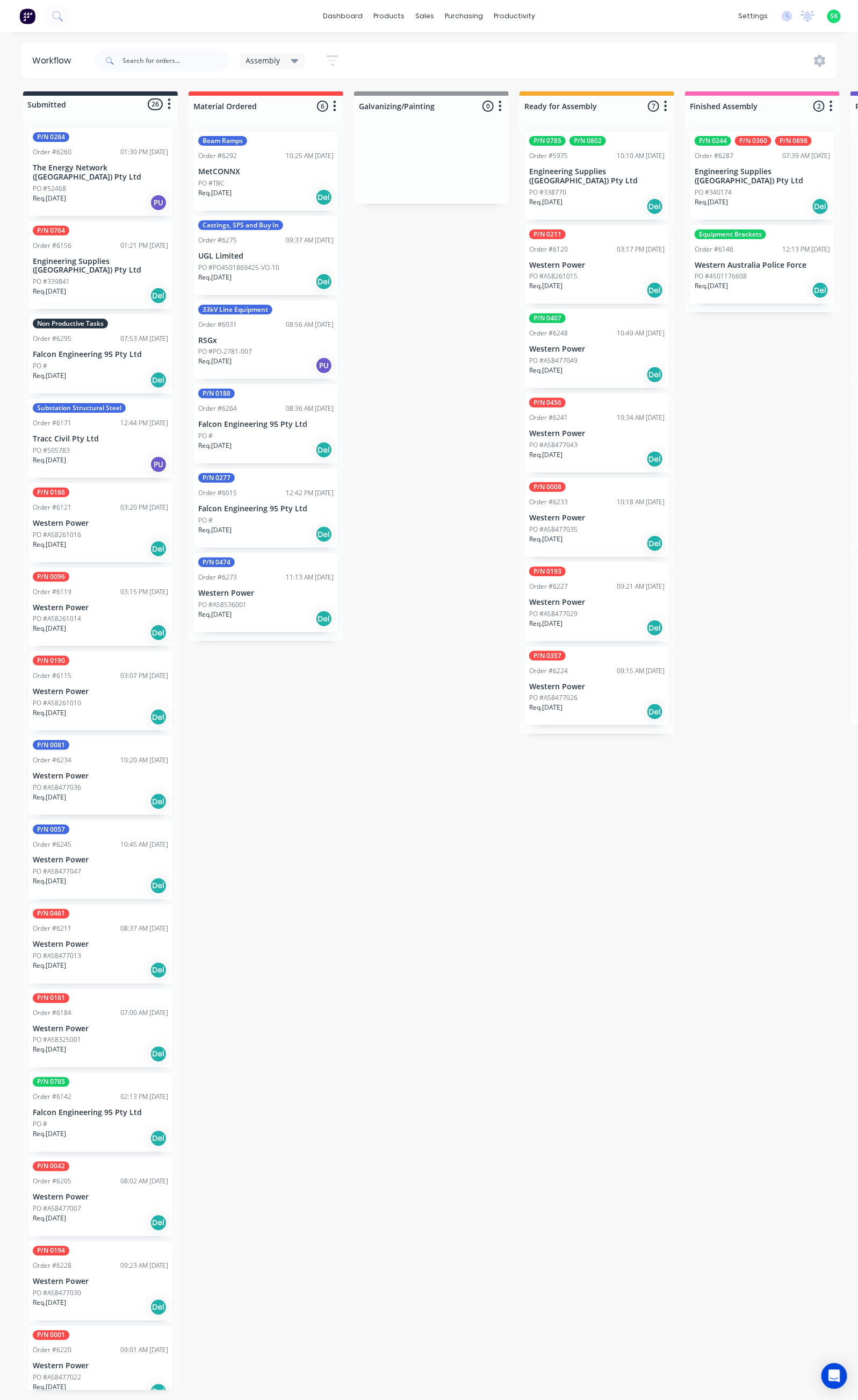
click at [769, 261] on p "Western Australia Police Force" at bounding box center [763, 266] width 136 height 9
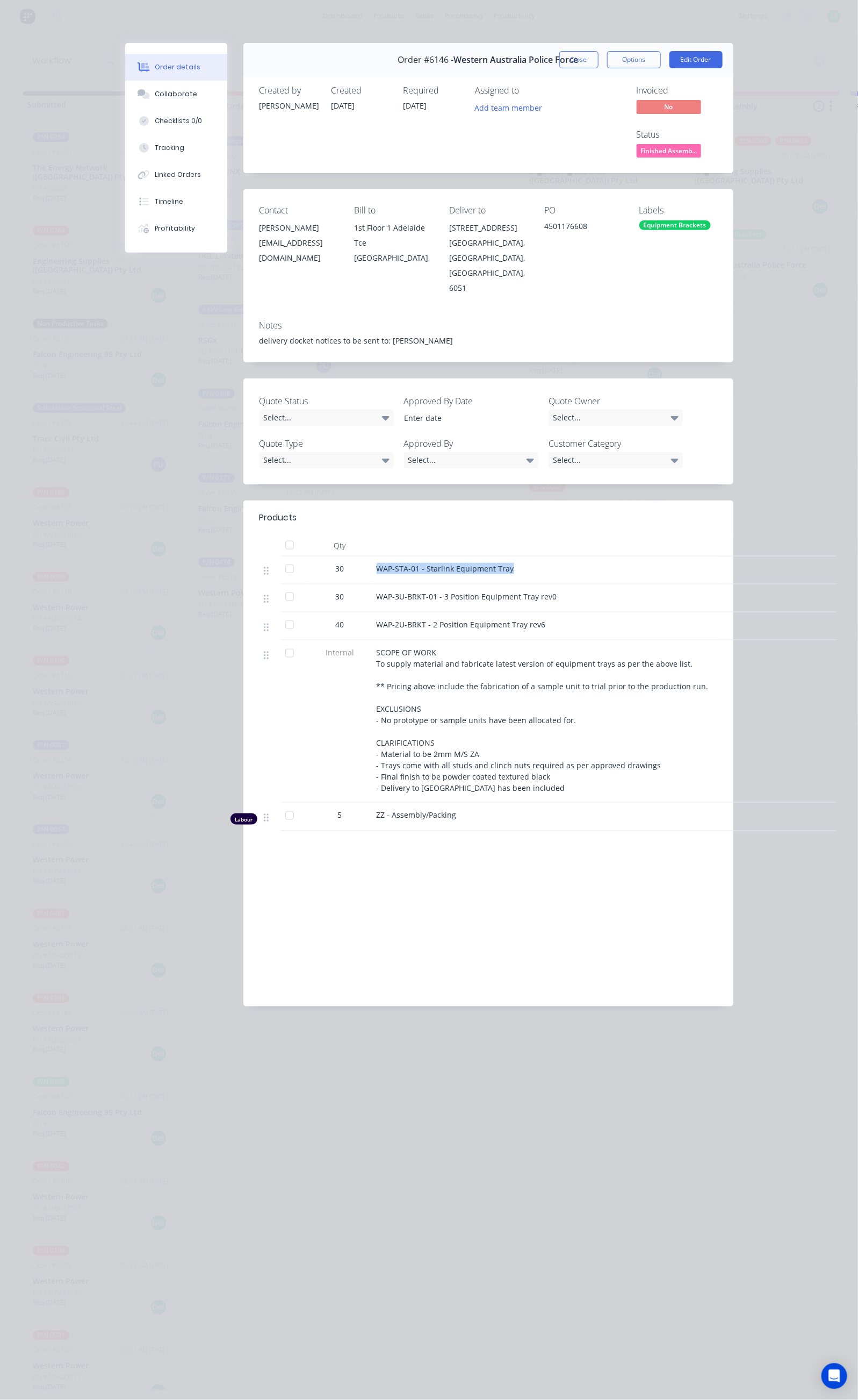
drag, startPoint x: 263, startPoint y: 494, endPoint x: 407, endPoint y: 505, distance: 144.4
click at [407, 557] on div "30 WAP-STA-01 - Starlink Equipment Tray" at bounding box center [488, 571] width 458 height 28
copy div "WAP-STA-01 - Starlink Equipment Tray"
drag, startPoint x: 274, startPoint y: 525, endPoint x: 449, endPoint y: 533, distance: 175.2
click at [449, 584] on div "WAP-3U-BRKT-01 - 3 Position Equipment Tray rev0" at bounding box center [586, 598] width 429 height 28
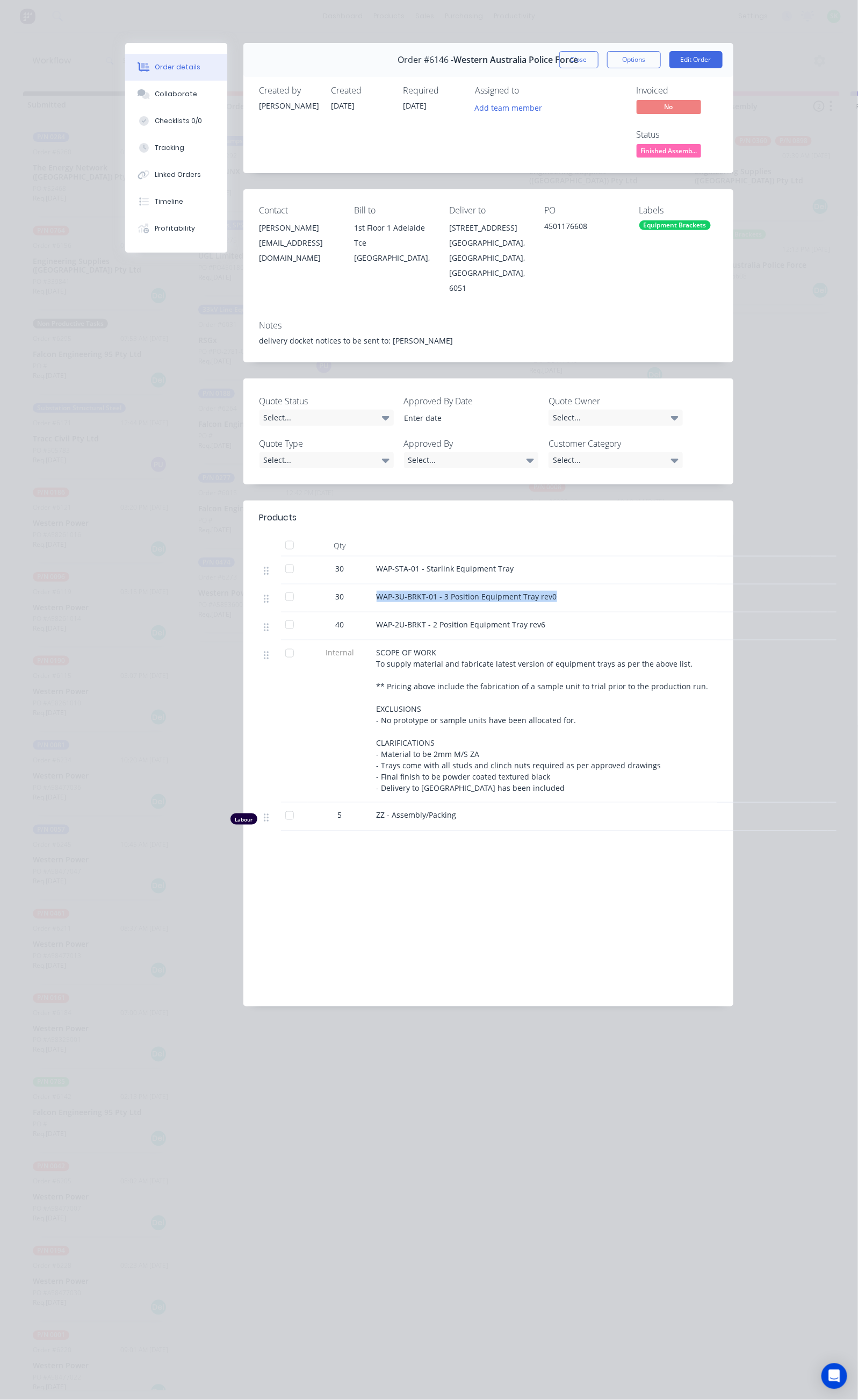
copy span "WAP-3U-BRKT-01 - 3 Position Equipment Tray rev0"
drag, startPoint x: 270, startPoint y: 551, endPoint x: 448, endPoint y: 558, distance: 178.1
click at [445, 612] on div "WAP-2U-BRKT - 2 Position Equipment Tray rev6" at bounding box center [586, 626] width 429 height 28
copy span "WAP-2U-BRKT - 2 Position Equipment Tray rev6"
click at [661, 64] on button "Options" at bounding box center [634, 59] width 54 height 17
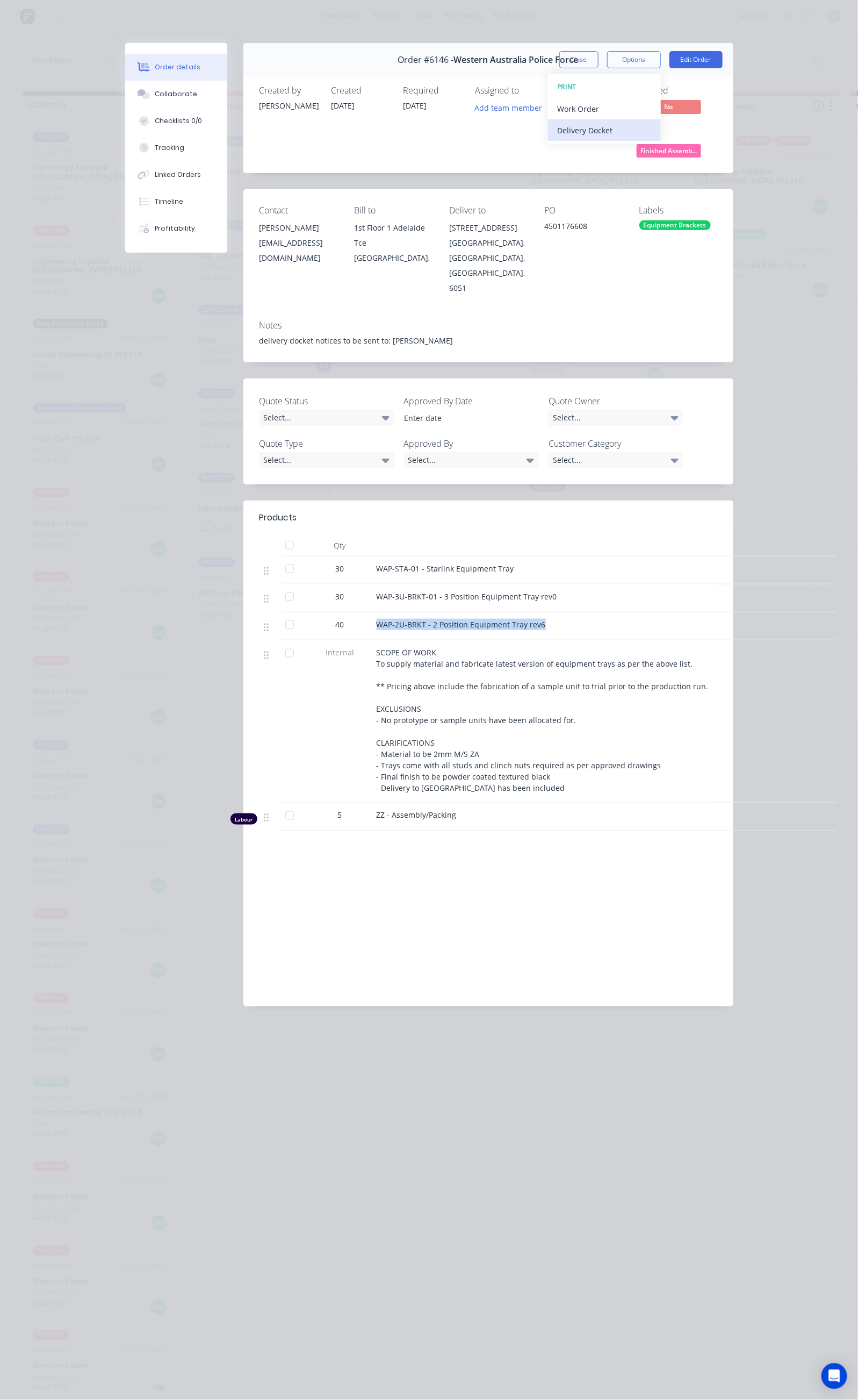
click at [652, 124] on div "Delivery Docket" at bounding box center [605, 131] width 93 height 16
click at [652, 124] on div "Standard" at bounding box center [605, 131] width 93 height 16
click at [599, 62] on button "Close" at bounding box center [578, 59] width 39 height 17
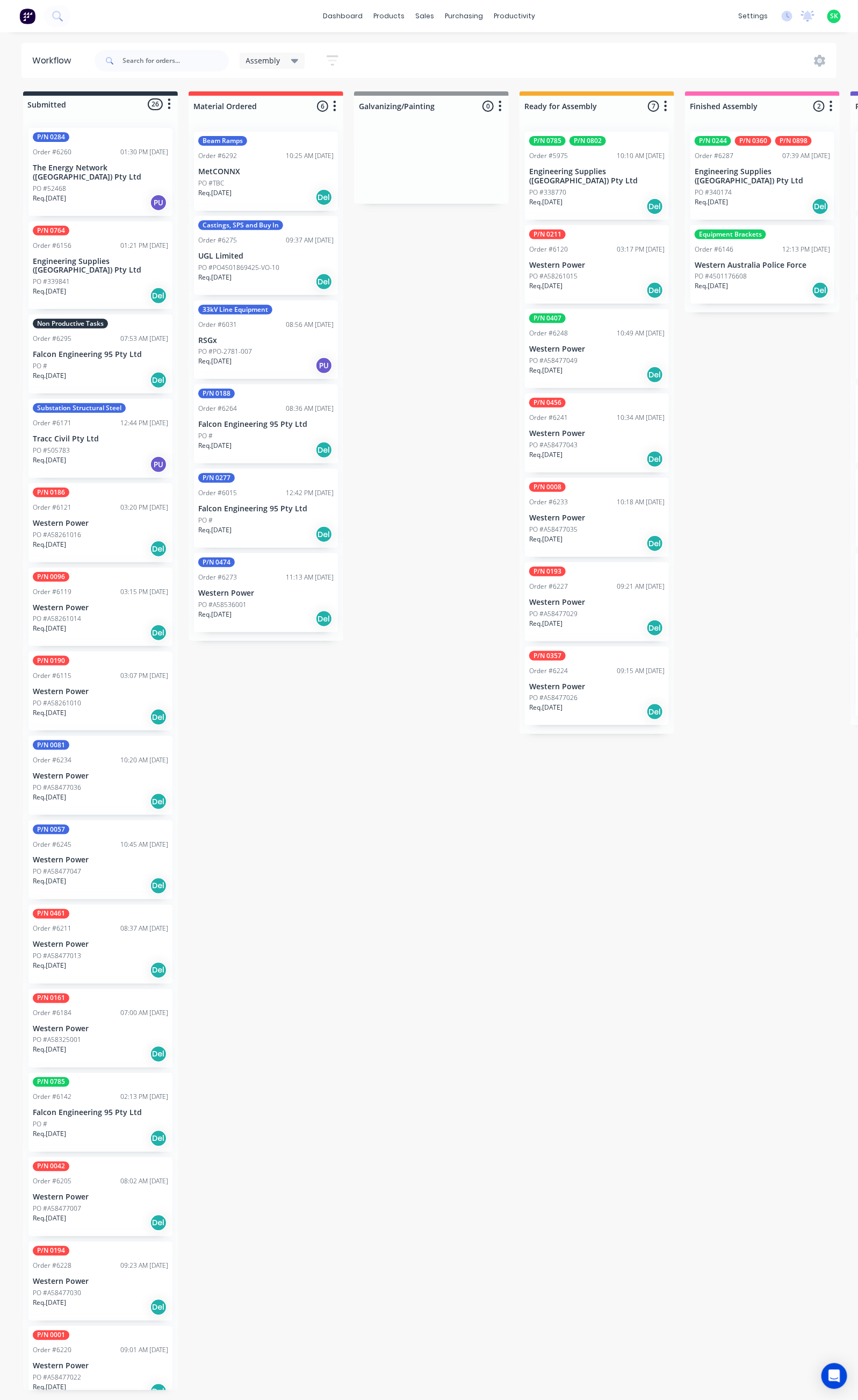
click at [765, 164] on div "P/N 0244 P/N 0360 P/N 0898 Order #6287 07:39 AM 03/09/25 Engineering Supplies (…" at bounding box center [762, 176] width 144 height 88
